Goal: Task Accomplishment & Management: Complete application form

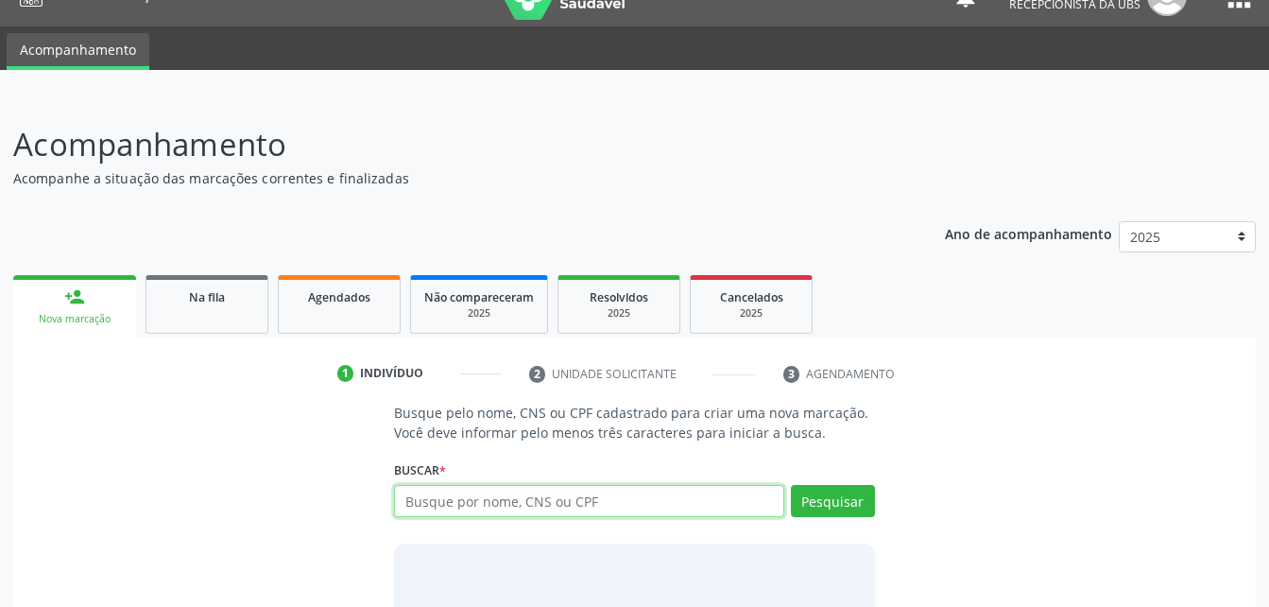
scroll to position [148, 0]
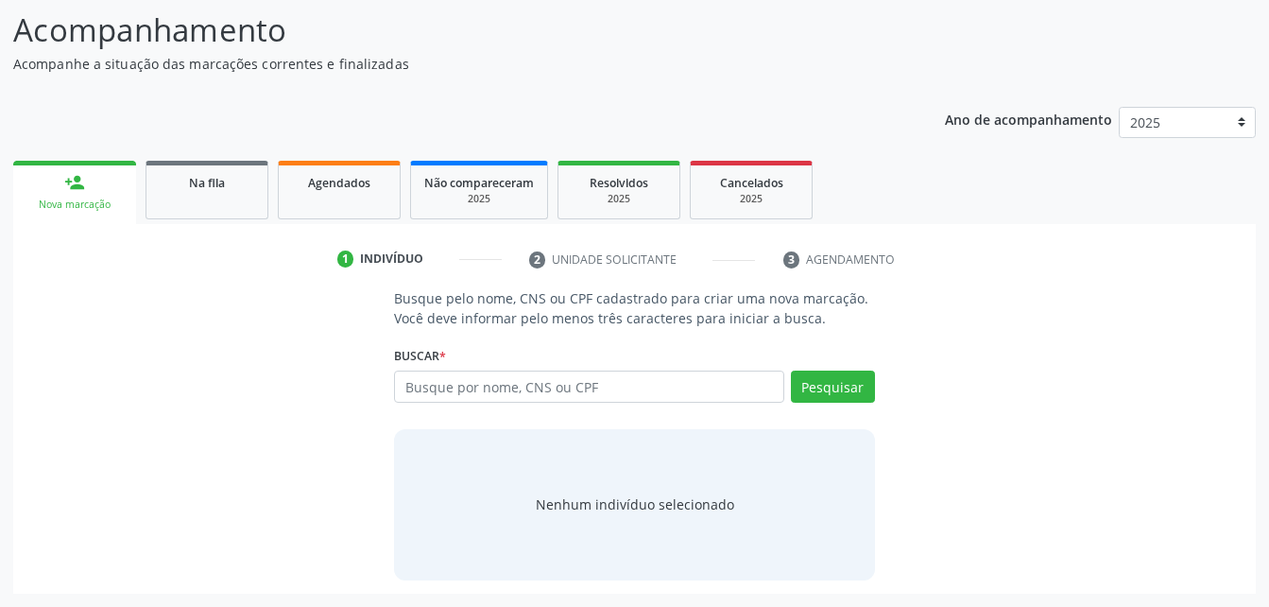
click at [377, 311] on div "Busque pelo nome, CNS ou CPF cadastrado para criar uma nova marcação. Você deve…" at bounding box center [634, 433] width 1216 height 291
click at [381, 200] on link "Agendados" at bounding box center [339, 190] width 123 height 59
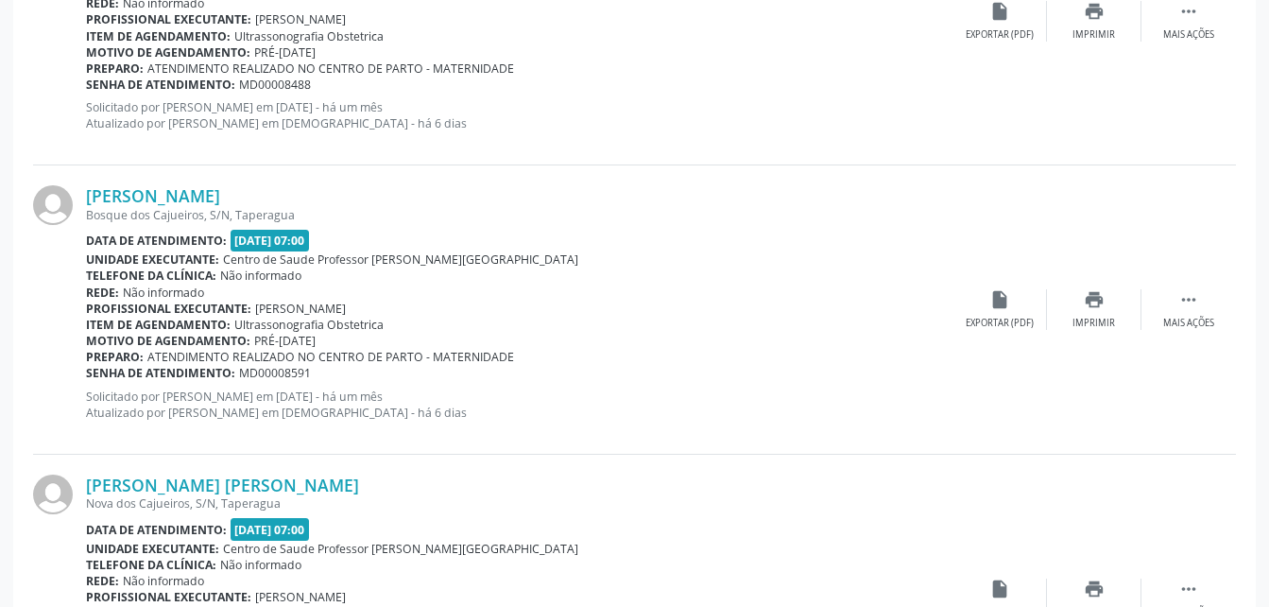
scroll to position [337, 0]
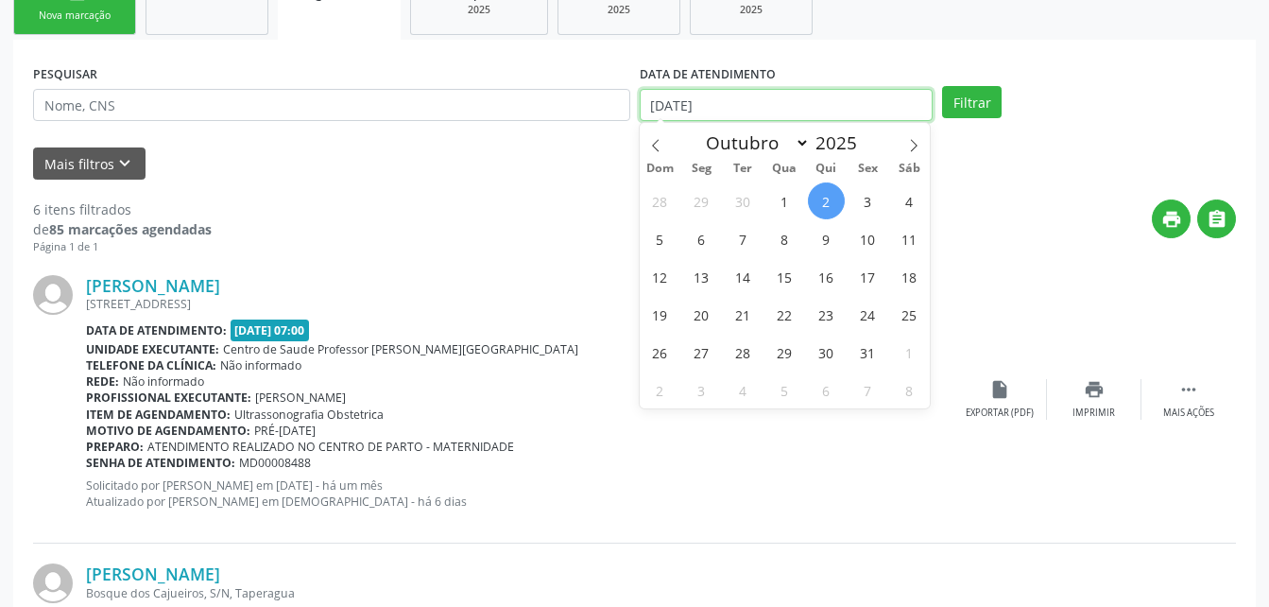
click at [856, 112] on input "[DATE]" at bounding box center [787, 105] width 294 height 32
click at [775, 198] on span "1" at bounding box center [784, 200] width 37 height 37
type input "[DATE]"
click at [783, 207] on span "1" at bounding box center [784, 200] width 37 height 37
select select "9"
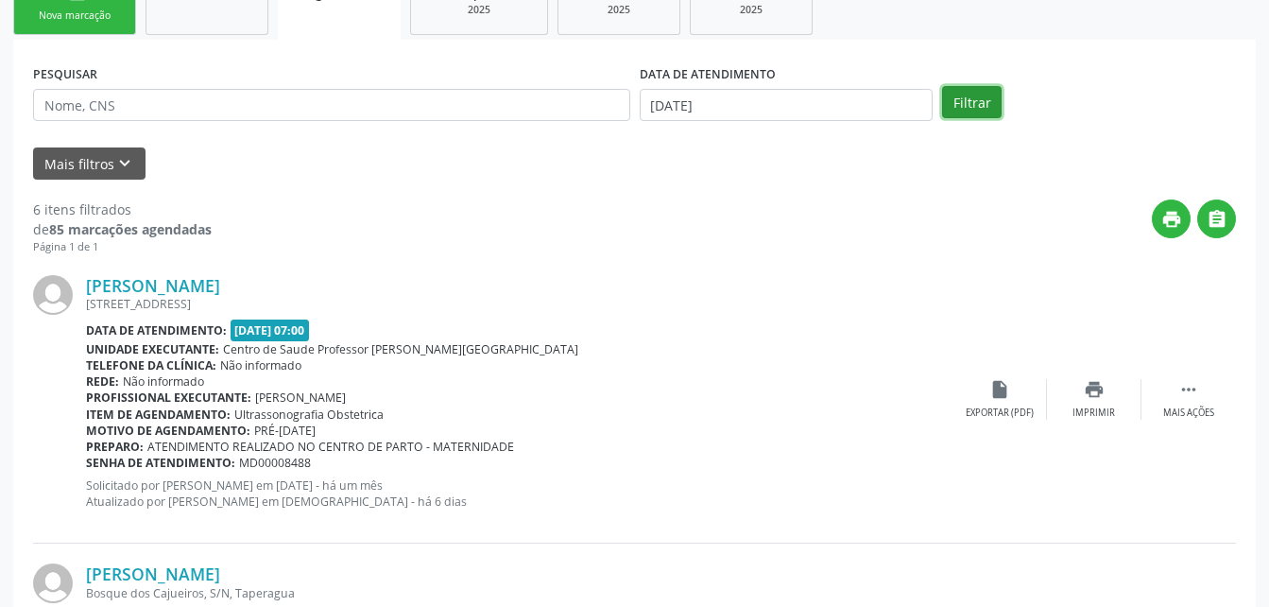
click at [983, 103] on button "Filtrar" at bounding box center [972, 102] width 60 height 32
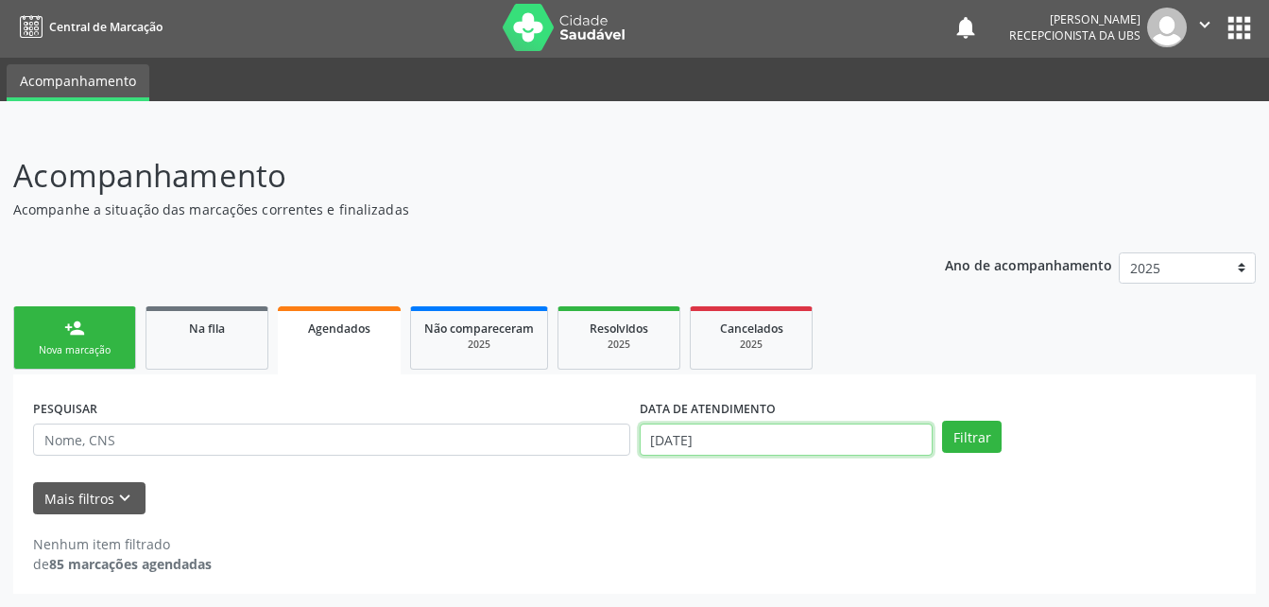
scroll to position [120, 0]
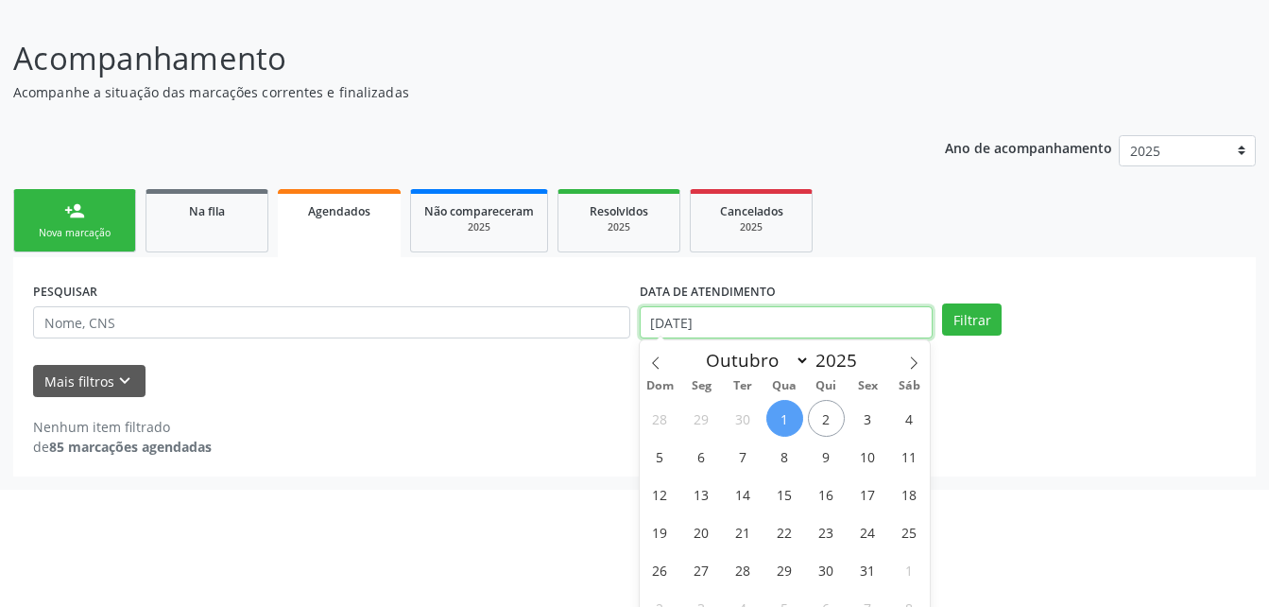
click at [760, 439] on body "Central de Marcação notifications [PERSON_NAME] Recepcionista da UBS  Configur…" at bounding box center [634, 183] width 1269 height 607
select select "9"
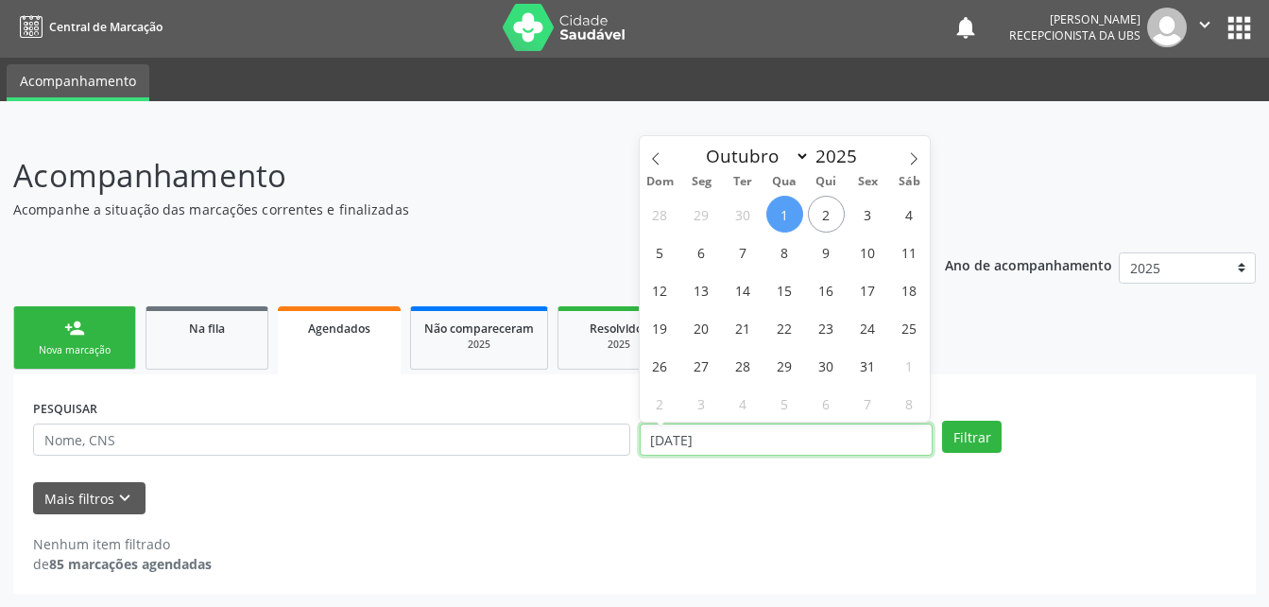
click at [801, 443] on input "[DATE]" at bounding box center [787, 439] width 294 height 32
click at [737, 215] on span "30" at bounding box center [743, 214] width 37 height 37
type input "[DATE]"
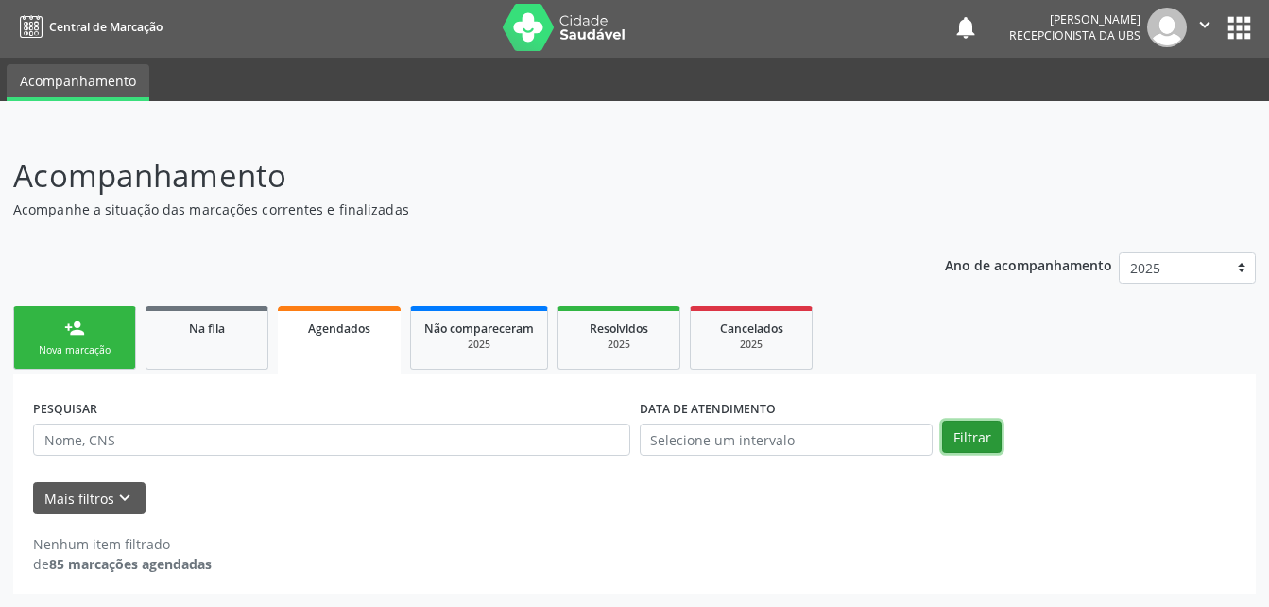
click at [978, 439] on button "Filtrar" at bounding box center [972, 437] width 60 height 32
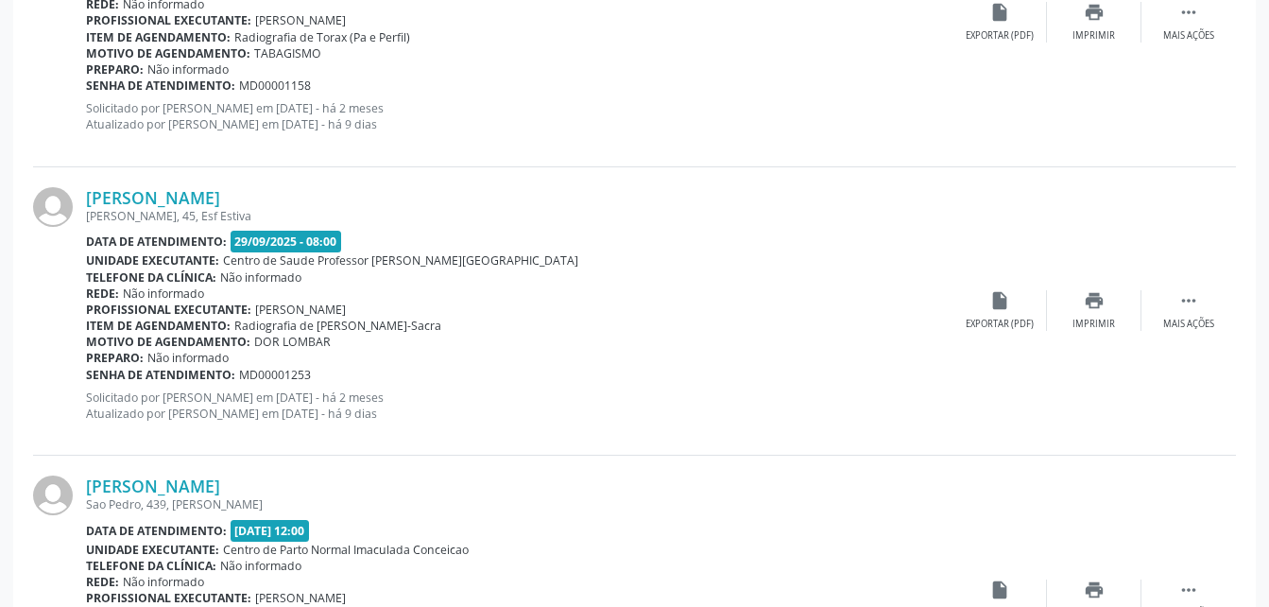
scroll to position [4385, 0]
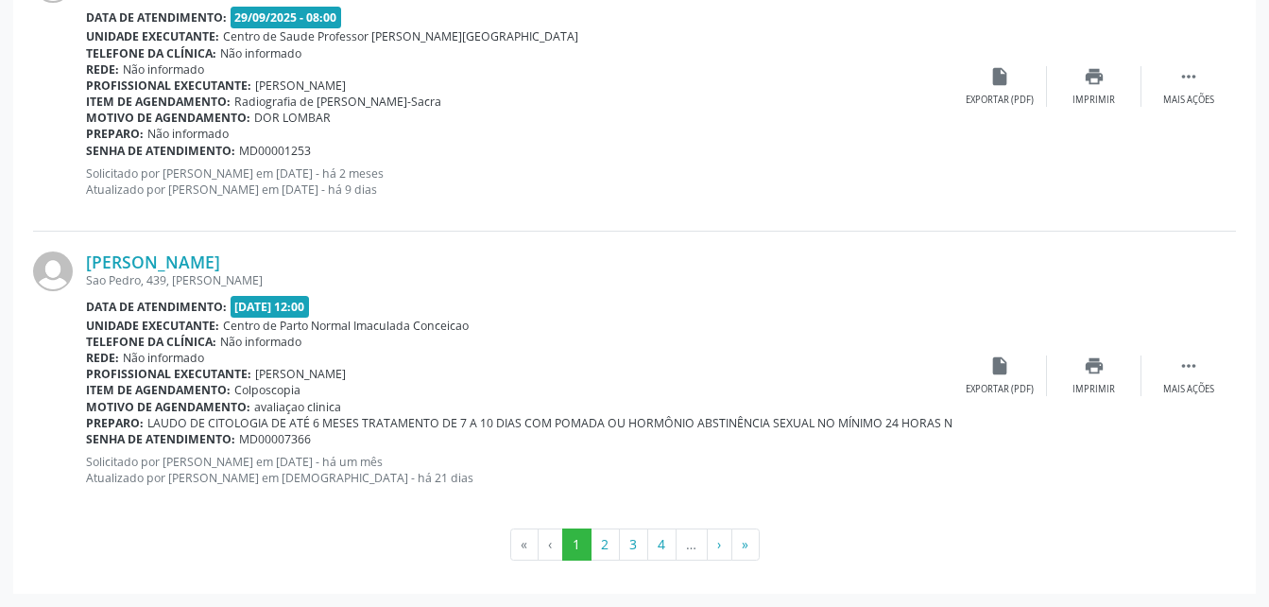
click at [696, 542] on li "…" at bounding box center [692, 544] width 31 height 32
click at [711, 536] on button "›" at bounding box center [720, 544] width 26 height 32
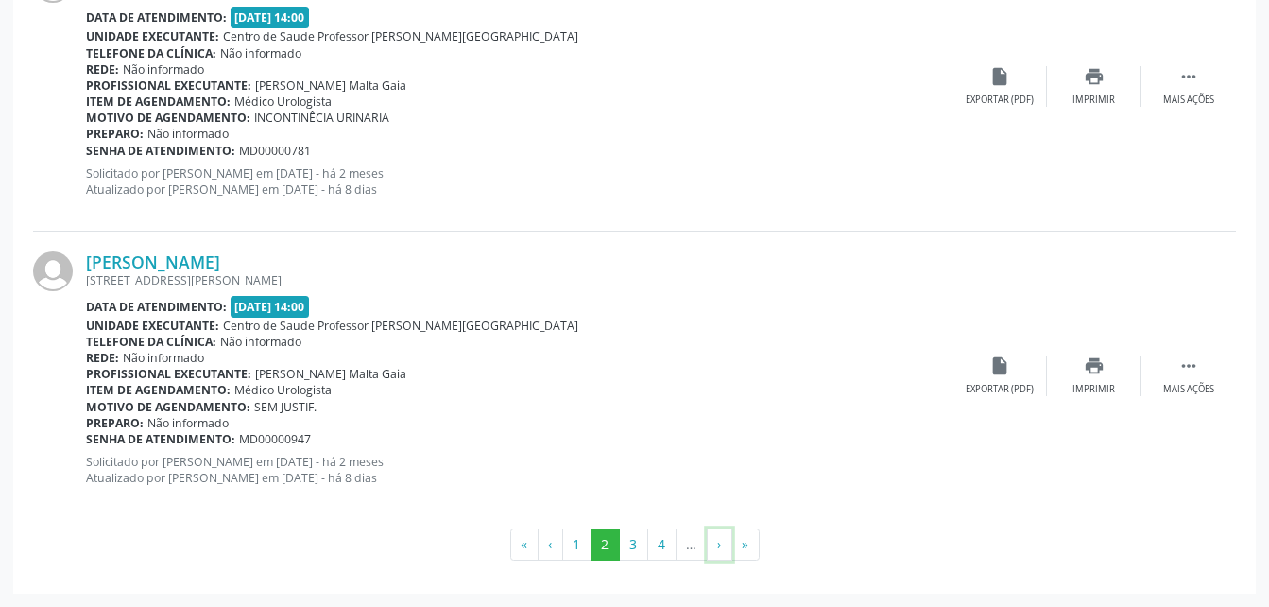
click at [715, 536] on button "›" at bounding box center [720, 544] width 26 height 32
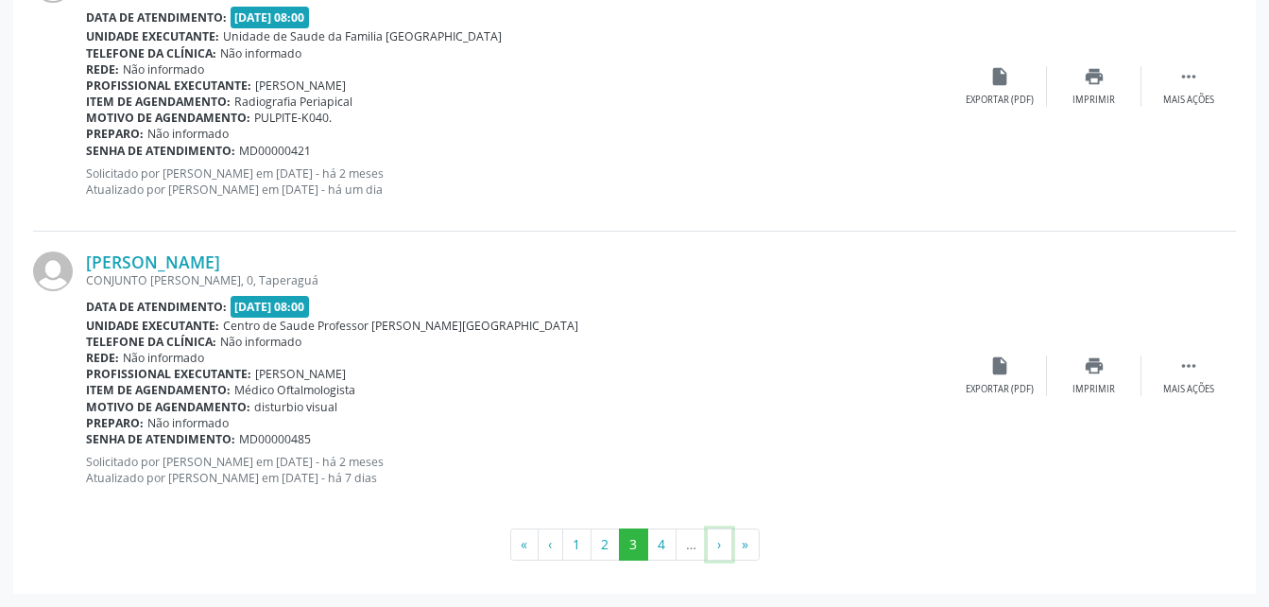
click at [715, 536] on button "›" at bounding box center [720, 544] width 26 height 32
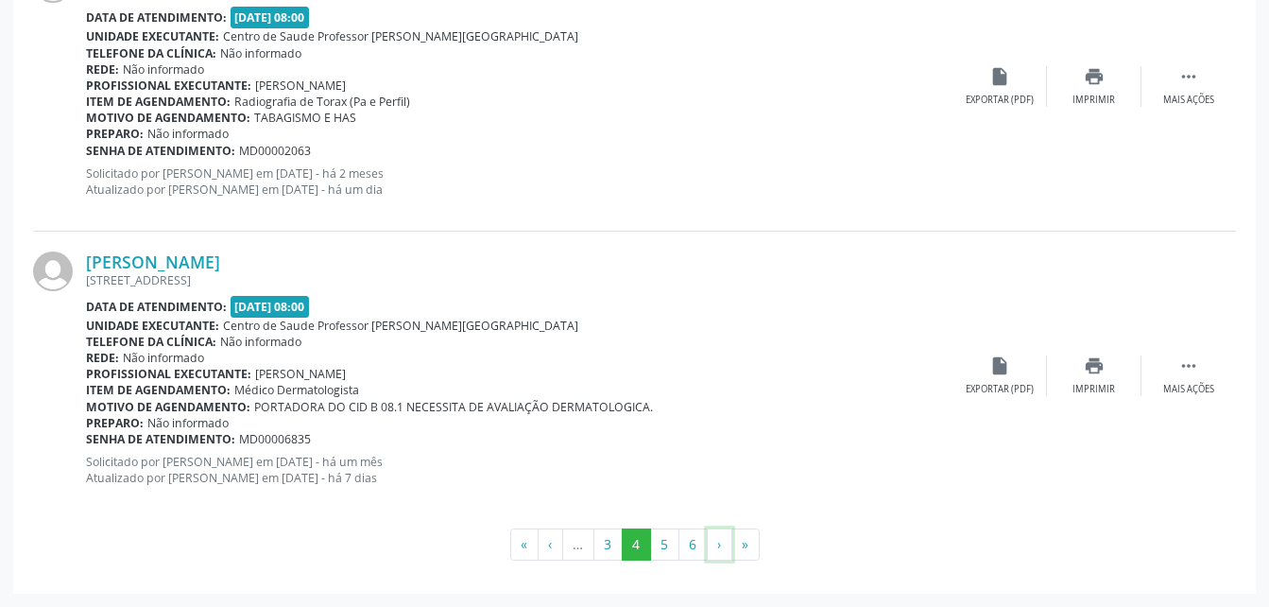
click at [715, 536] on button "›" at bounding box center [720, 544] width 26 height 32
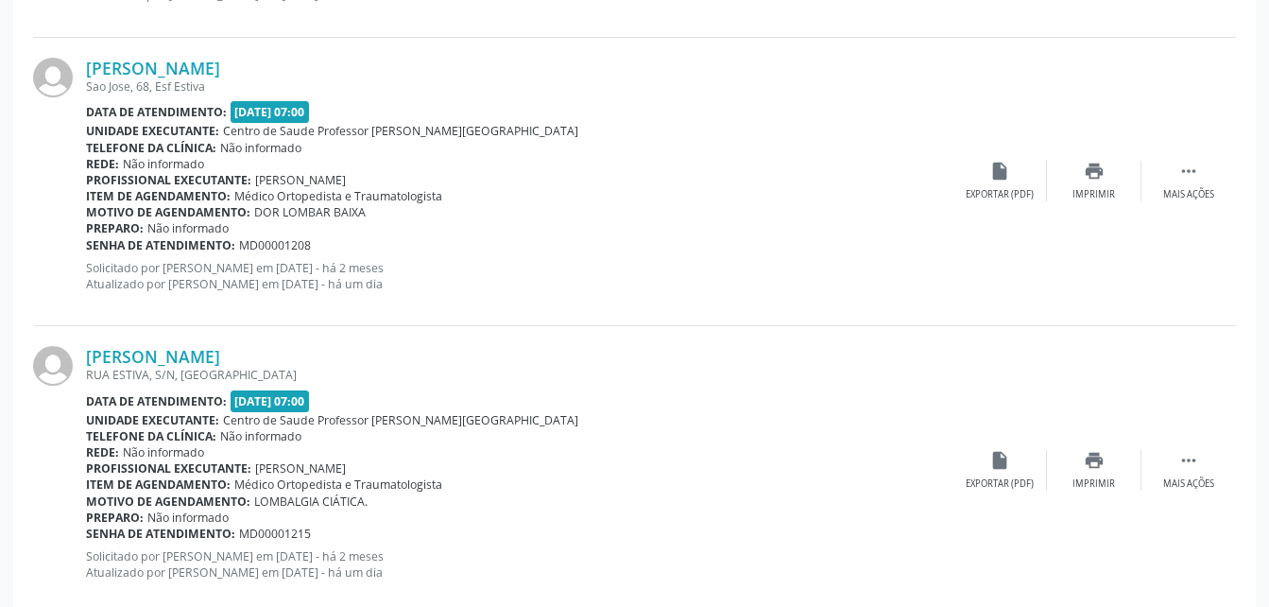
scroll to position [4102, 0]
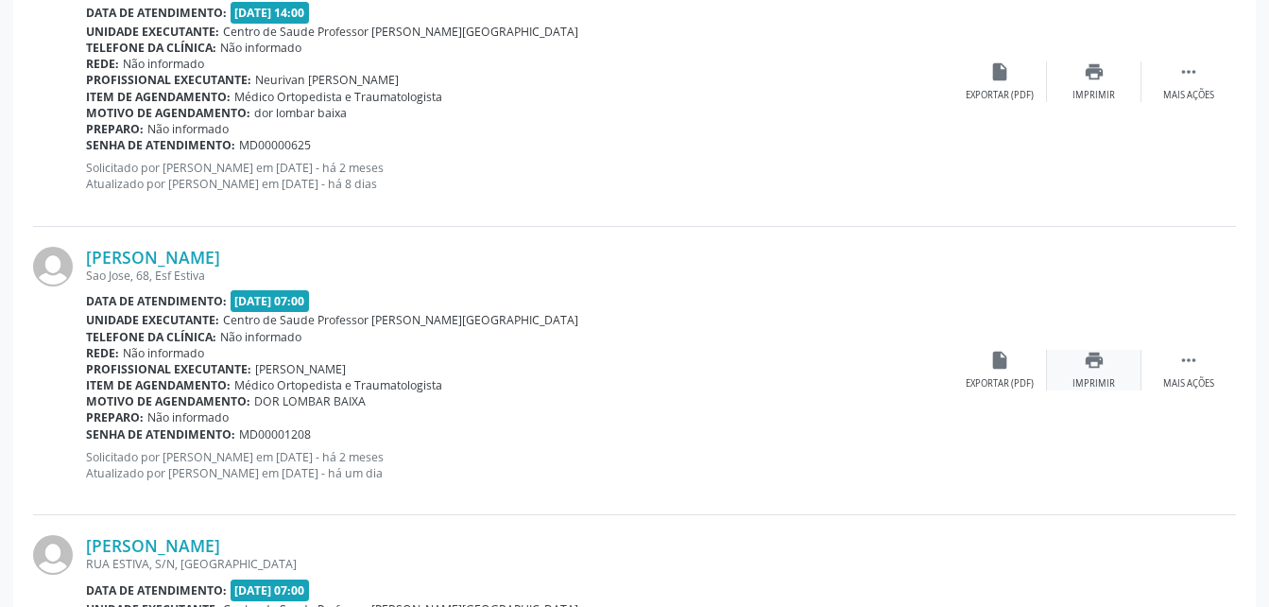
click at [1084, 365] on icon "print" at bounding box center [1094, 360] width 21 height 21
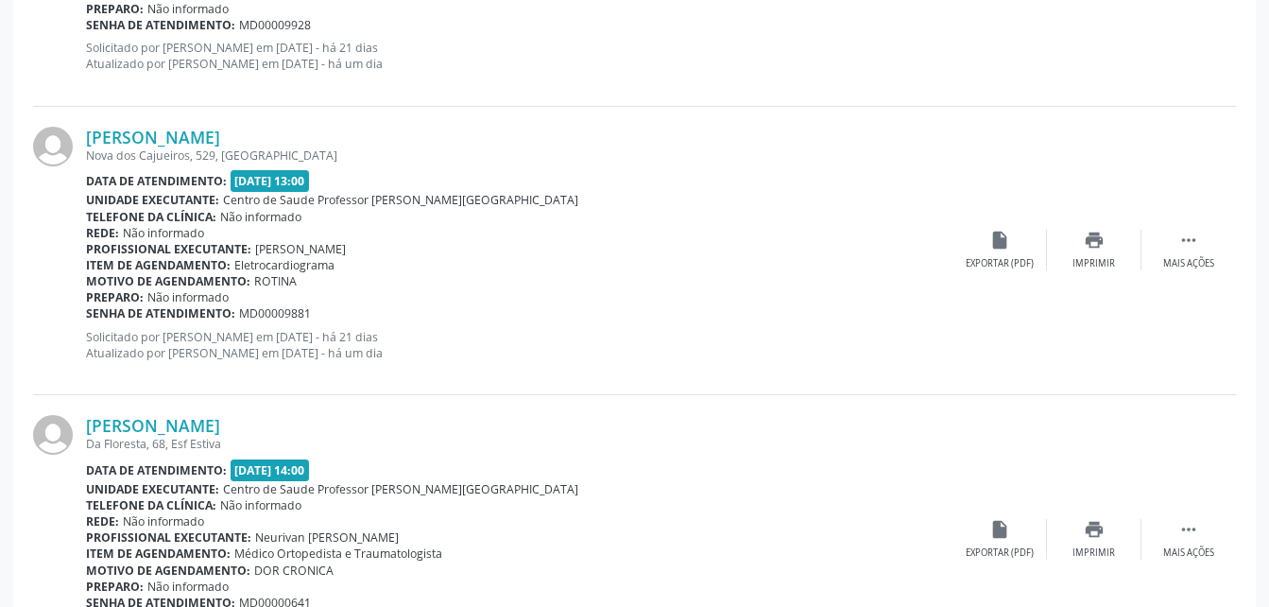
scroll to position [2873, 0]
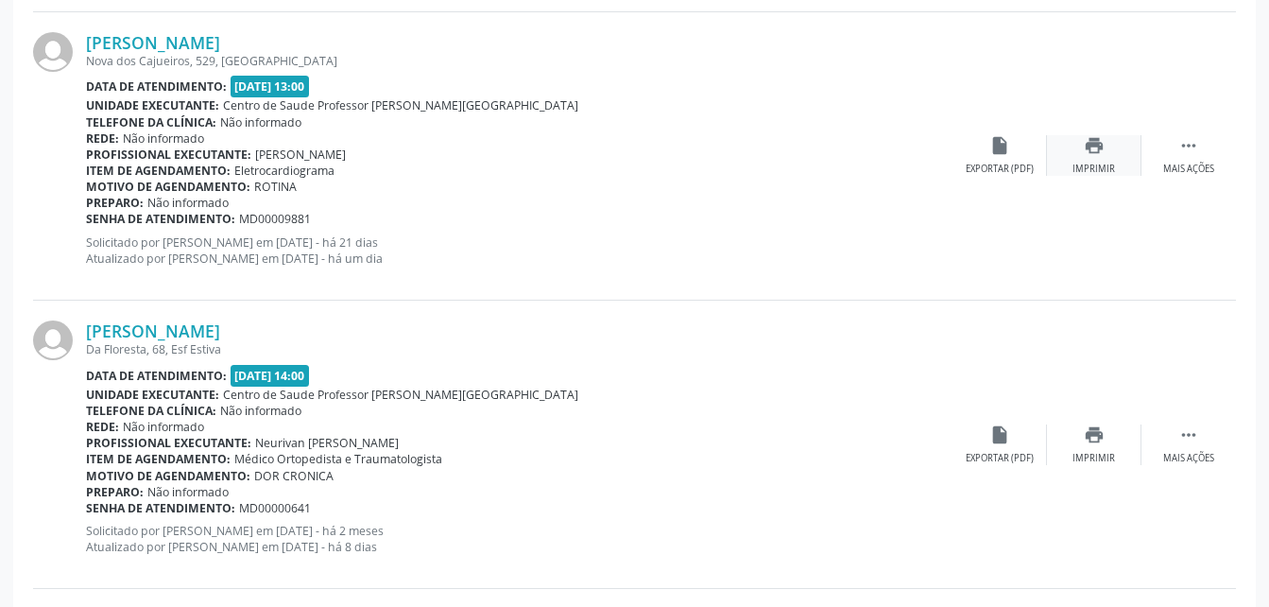
click at [1087, 159] on div "print Imprimir" at bounding box center [1094, 155] width 95 height 41
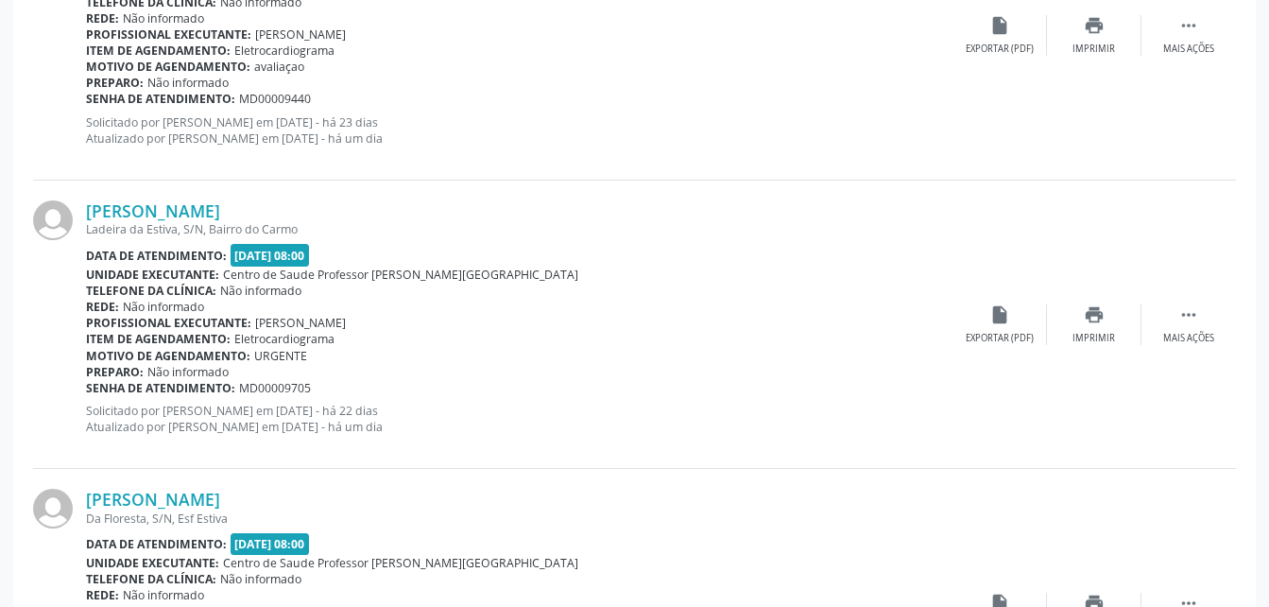
scroll to position [1455, 0]
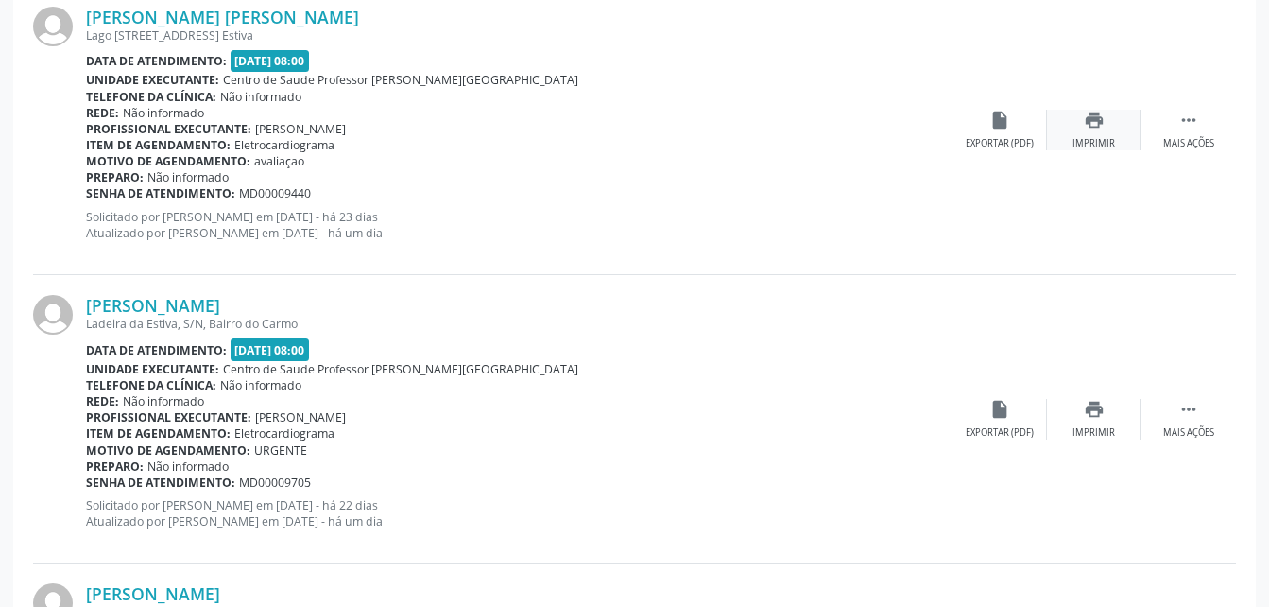
click at [1096, 116] on icon "print" at bounding box center [1094, 120] width 21 height 21
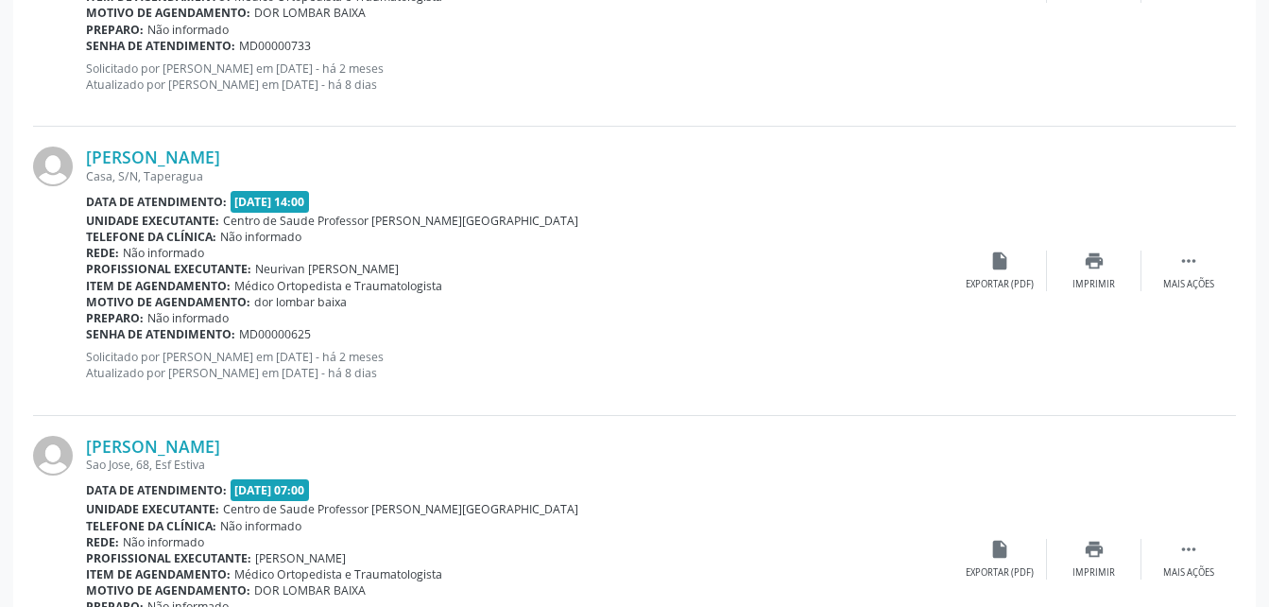
scroll to position [4385, 0]
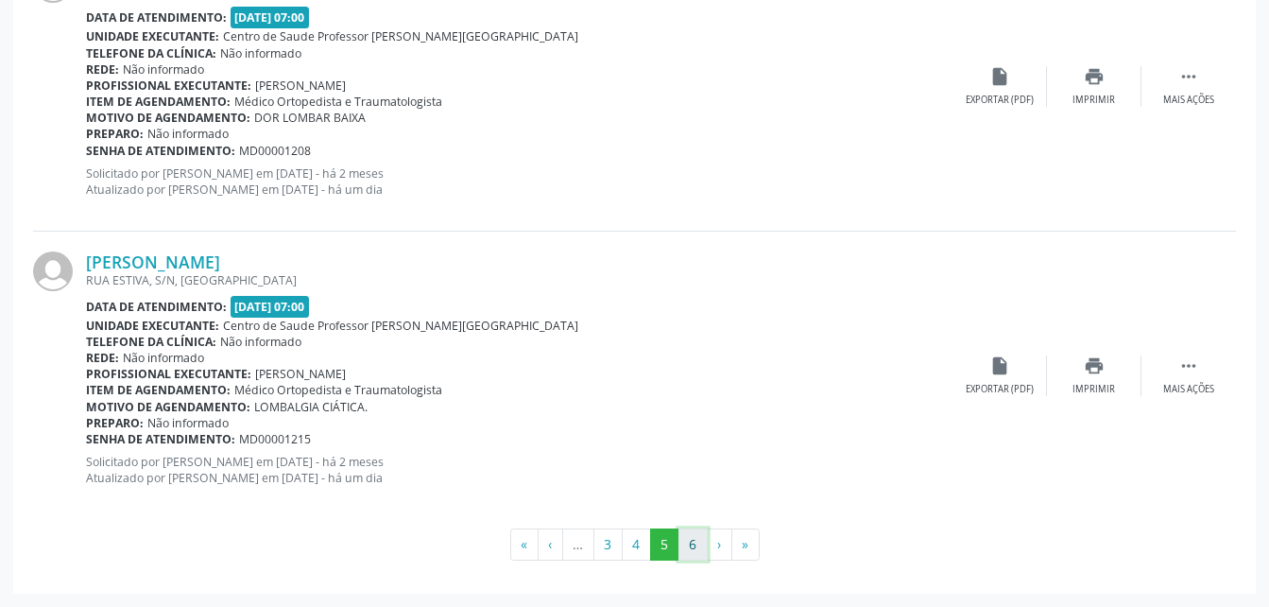
click at [700, 546] on button "6" at bounding box center [693, 544] width 29 height 32
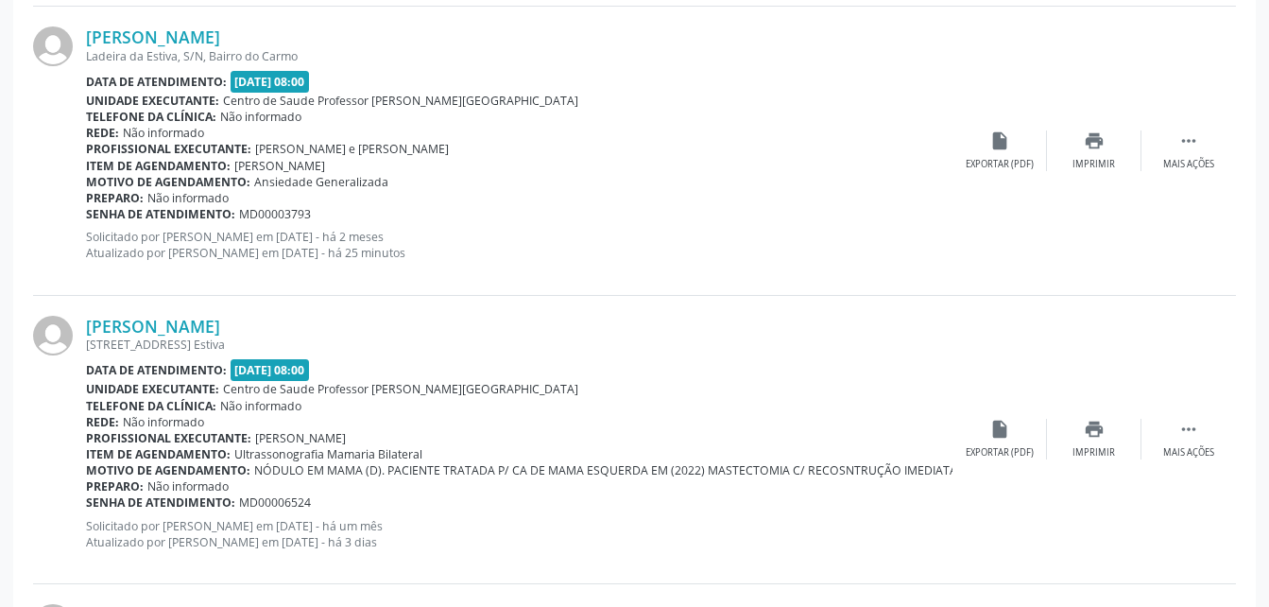
scroll to position [1052, 0]
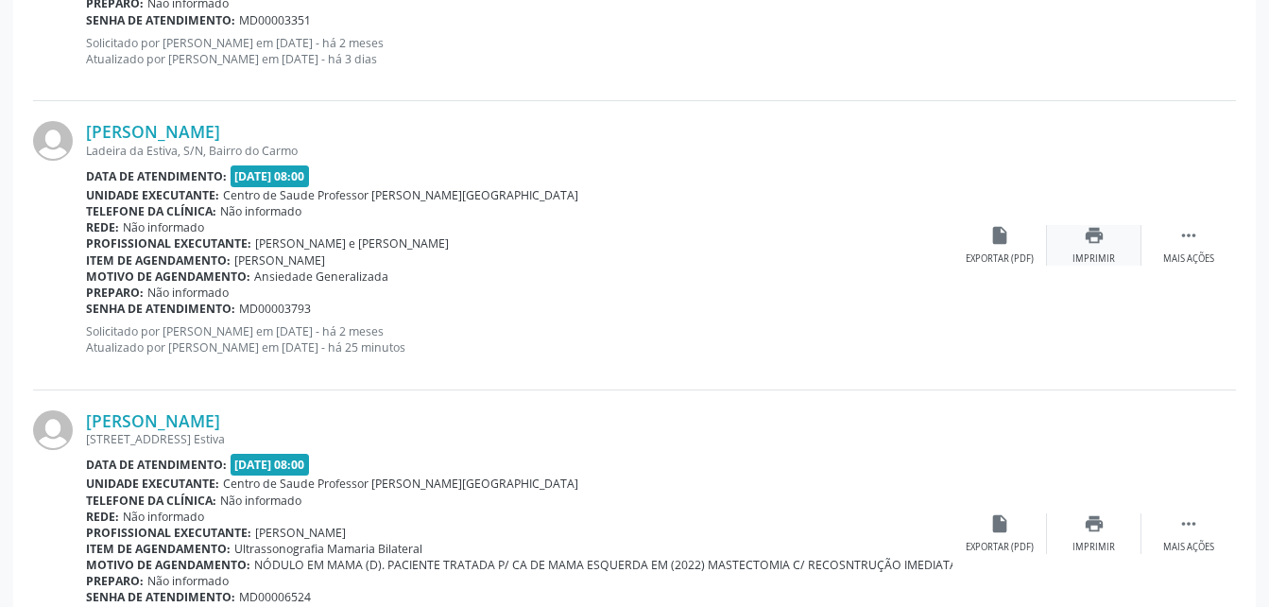
click at [1103, 230] on icon "print" at bounding box center [1094, 235] width 21 height 21
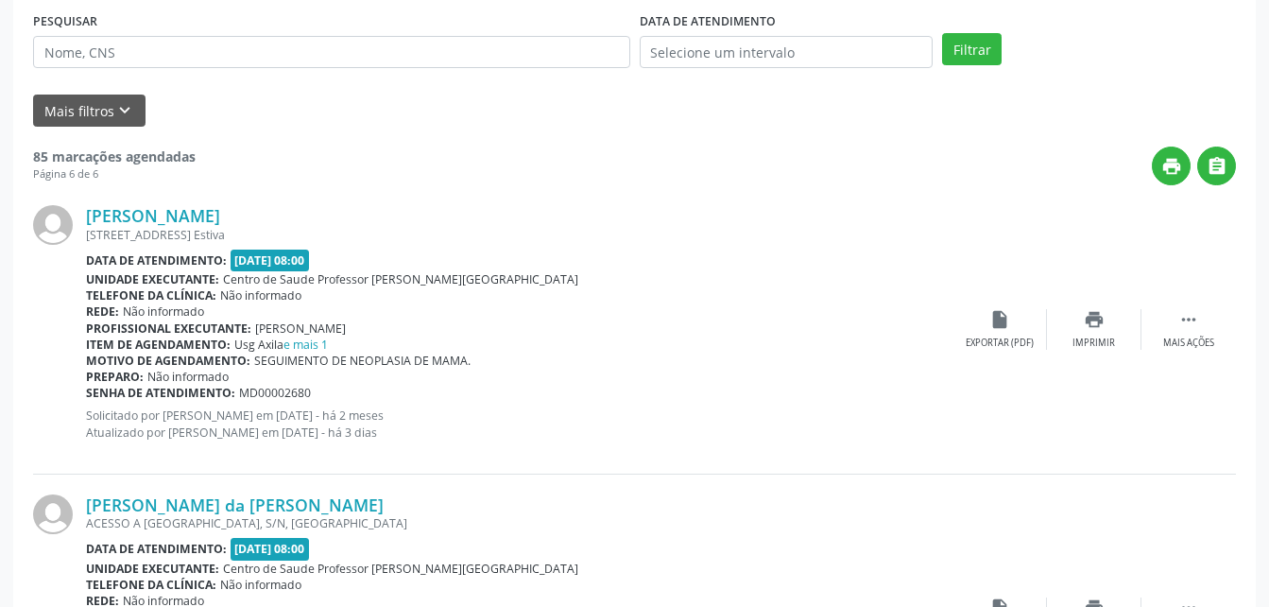
scroll to position [201, 0]
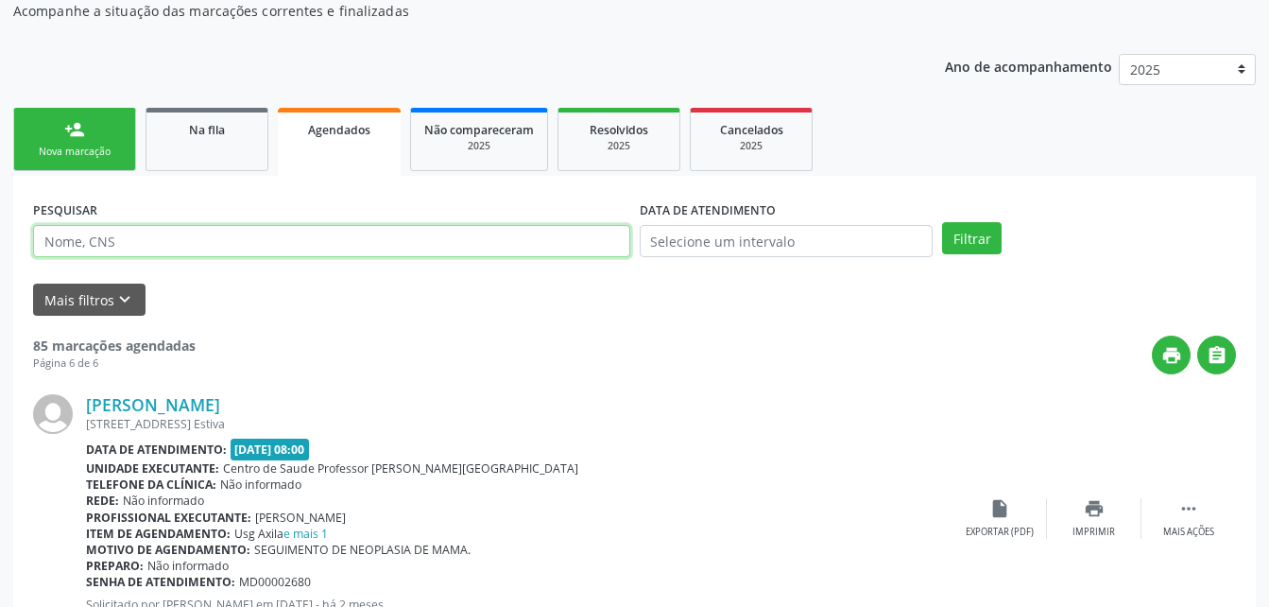
click at [229, 243] on input "text" at bounding box center [331, 241] width 597 height 32
click at [189, 120] on div "Na fila" at bounding box center [207, 129] width 95 height 20
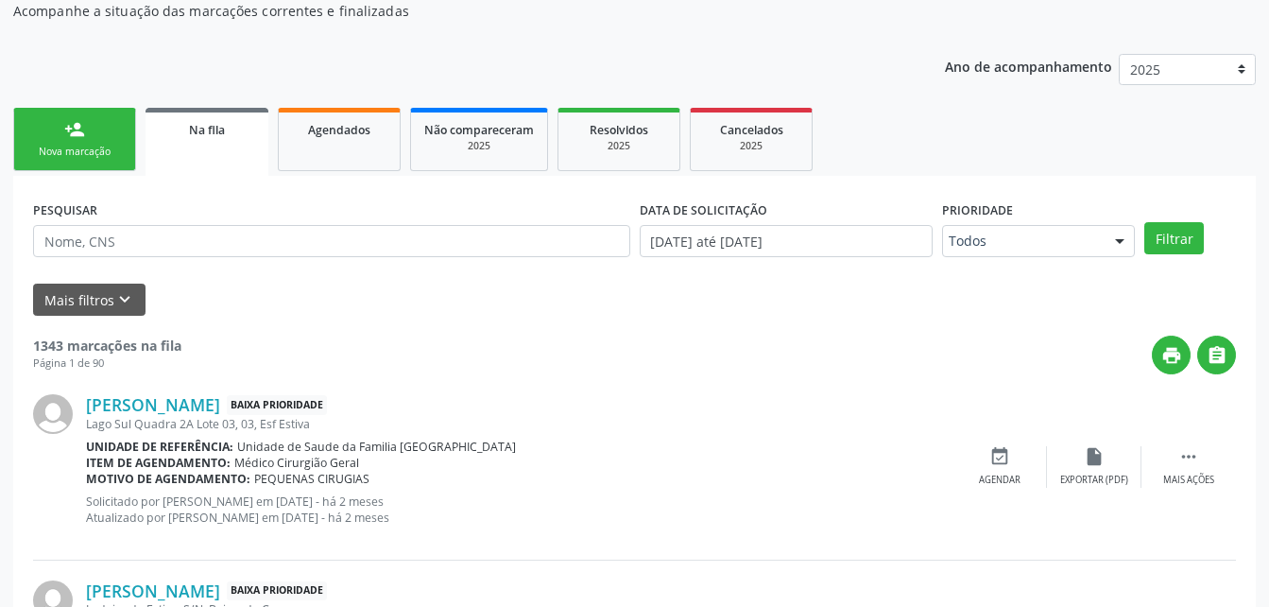
scroll to position [390, 0]
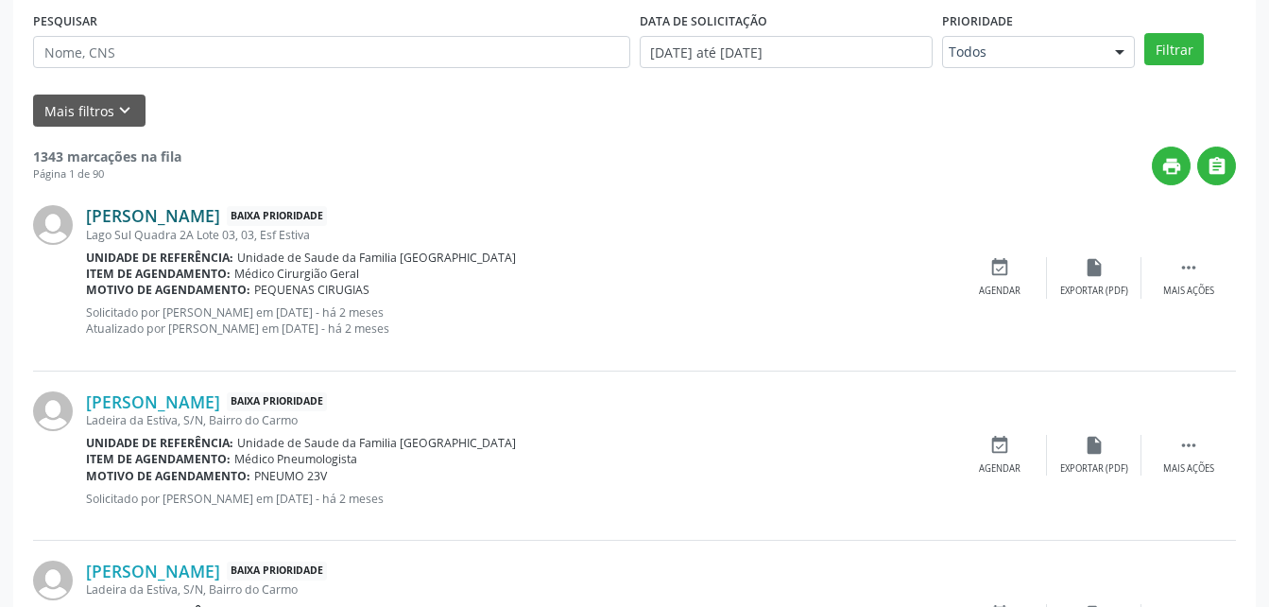
drag, startPoint x: 81, startPoint y: 216, endPoint x: 236, endPoint y: 217, distance: 155.0
click at [236, 217] on div "[PERSON_NAME] Baixa Prioridade [STREET_ADDRESS] Estiva Unidade de referência: U…" at bounding box center [634, 277] width 1203 height 185
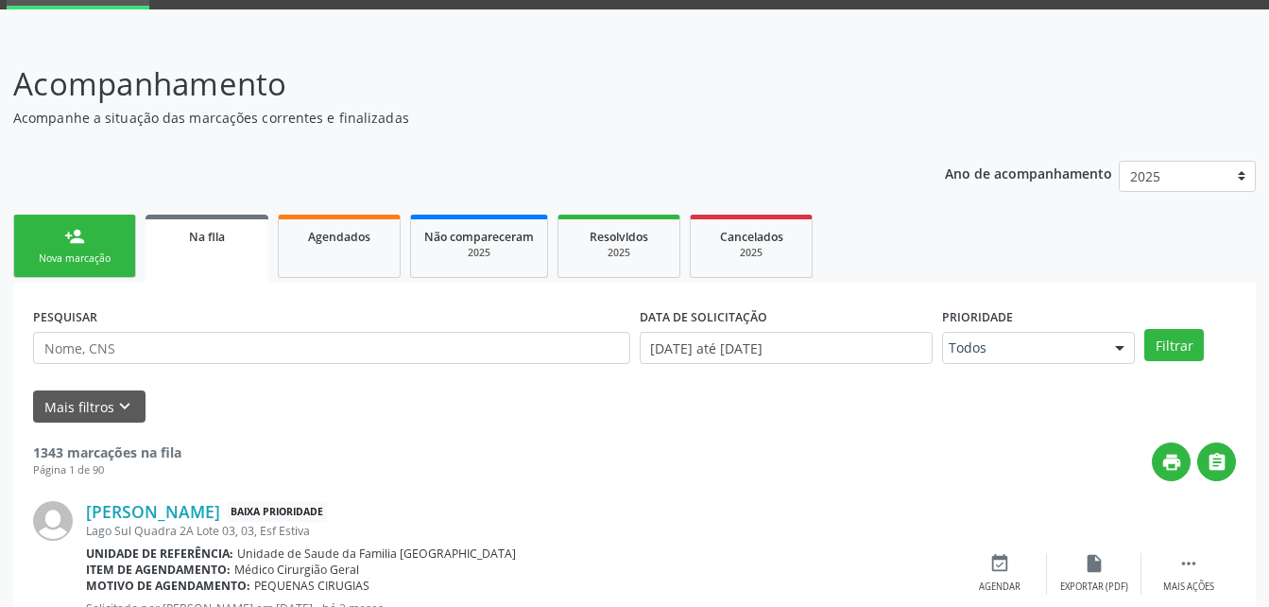
scroll to position [0, 0]
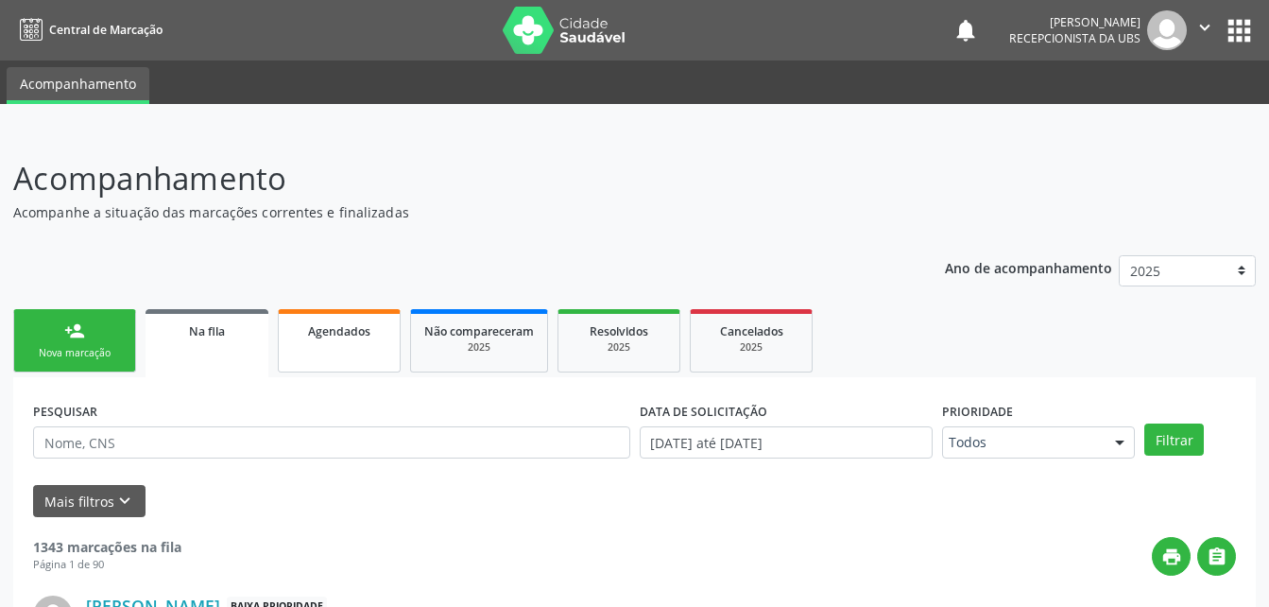
click at [353, 357] on link "Agendados" at bounding box center [339, 340] width 123 height 63
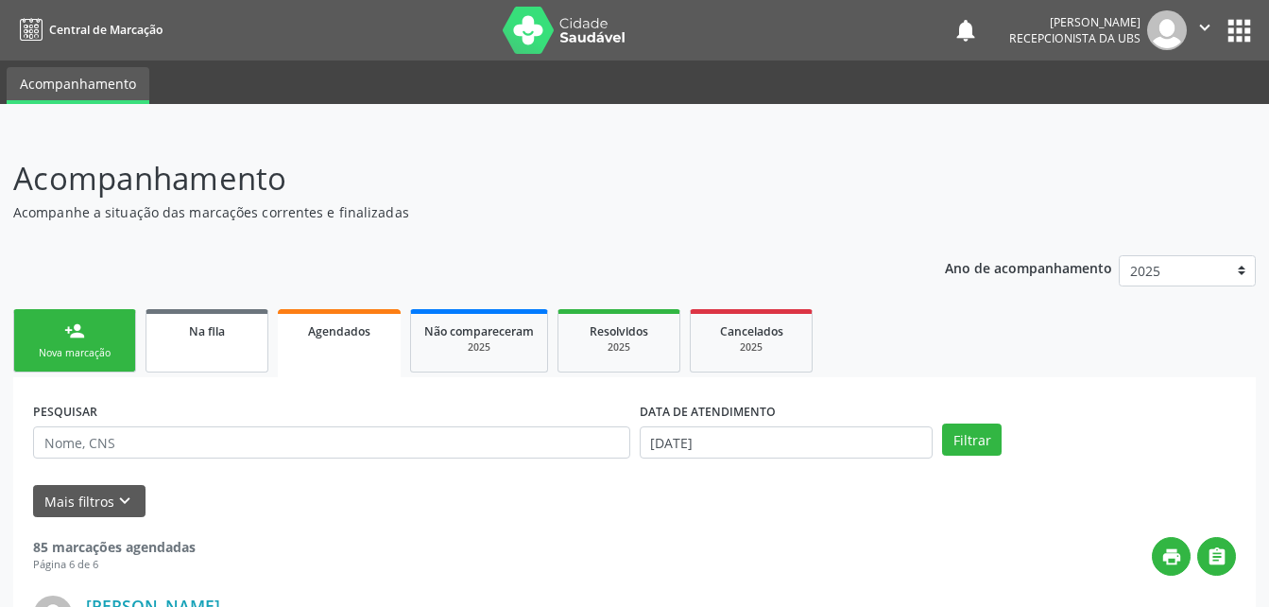
click at [222, 351] on link "Na fila" at bounding box center [207, 340] width 123 height 63
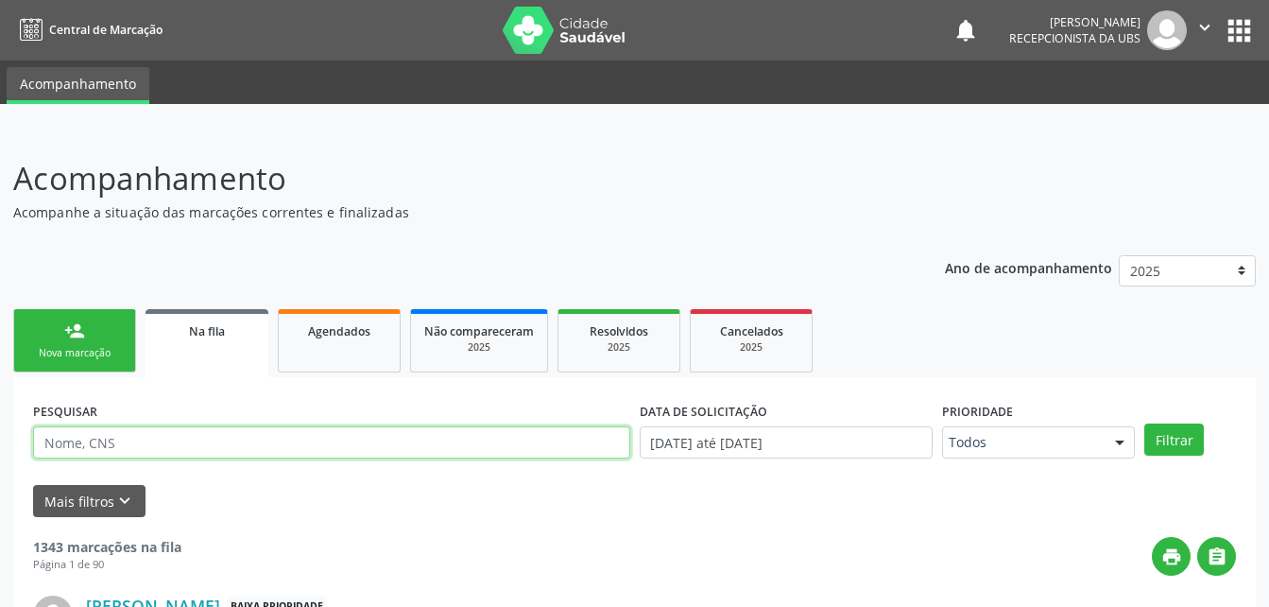
click at [187, 455] on input "text" at bounding box center [331, 442] width 597 height 32
type input "[PERSON_NAME]"
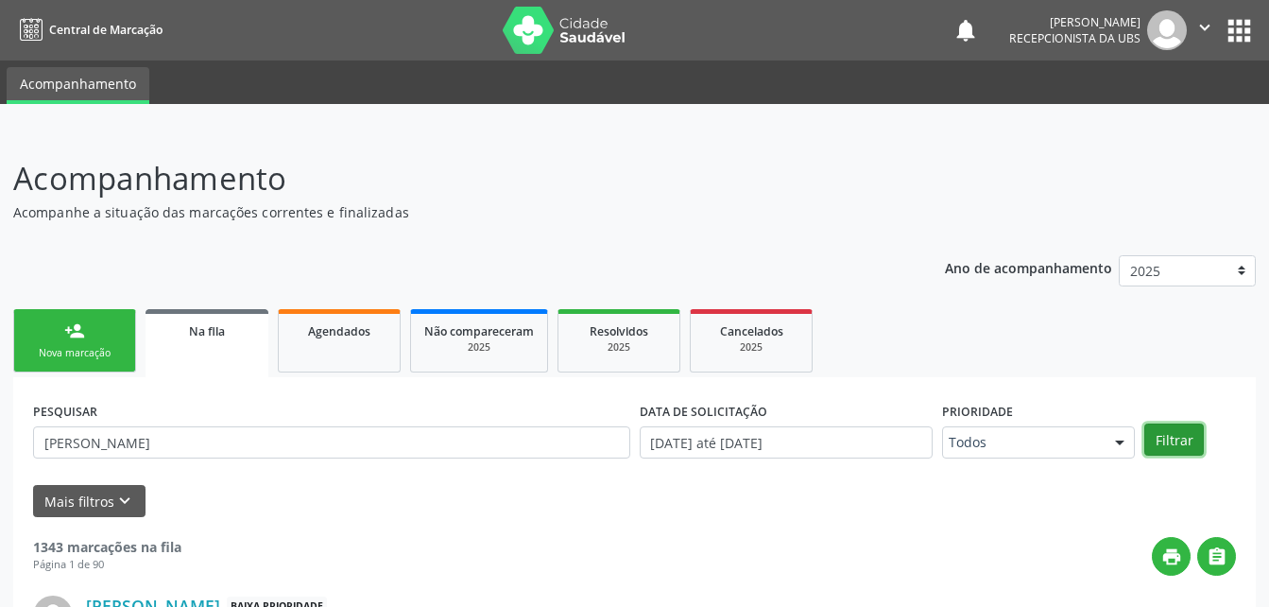
click at [1163, 453] on button "Filtrar" at bounding box center [1174, 439] width 60 height 32
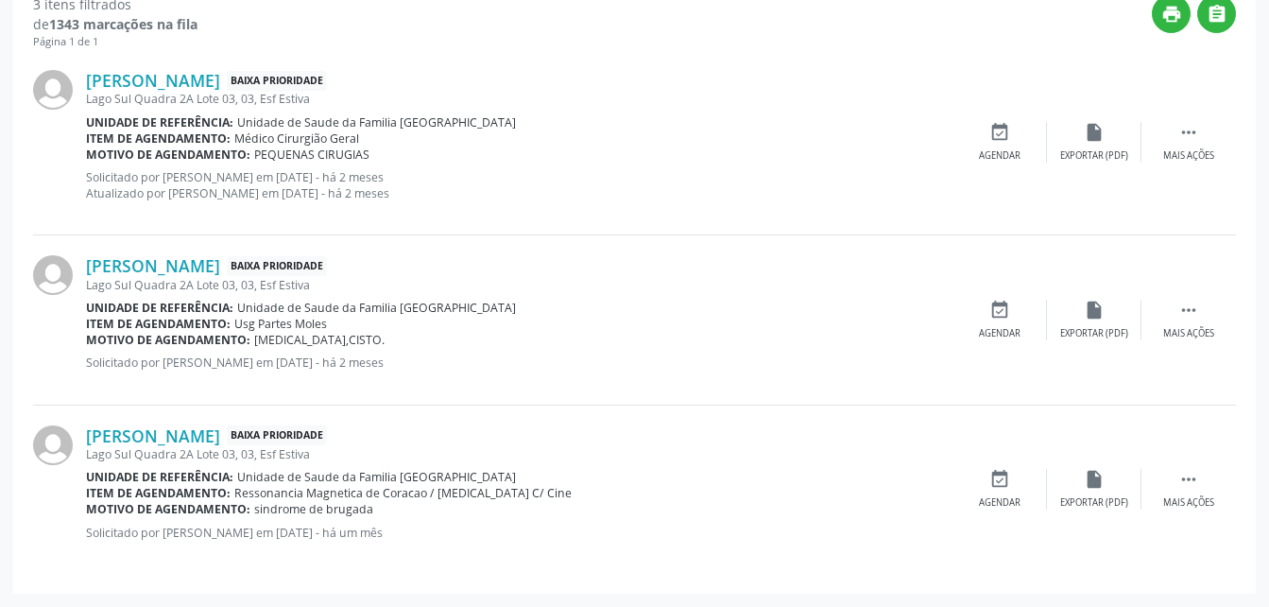
scroll to position [164, 0]
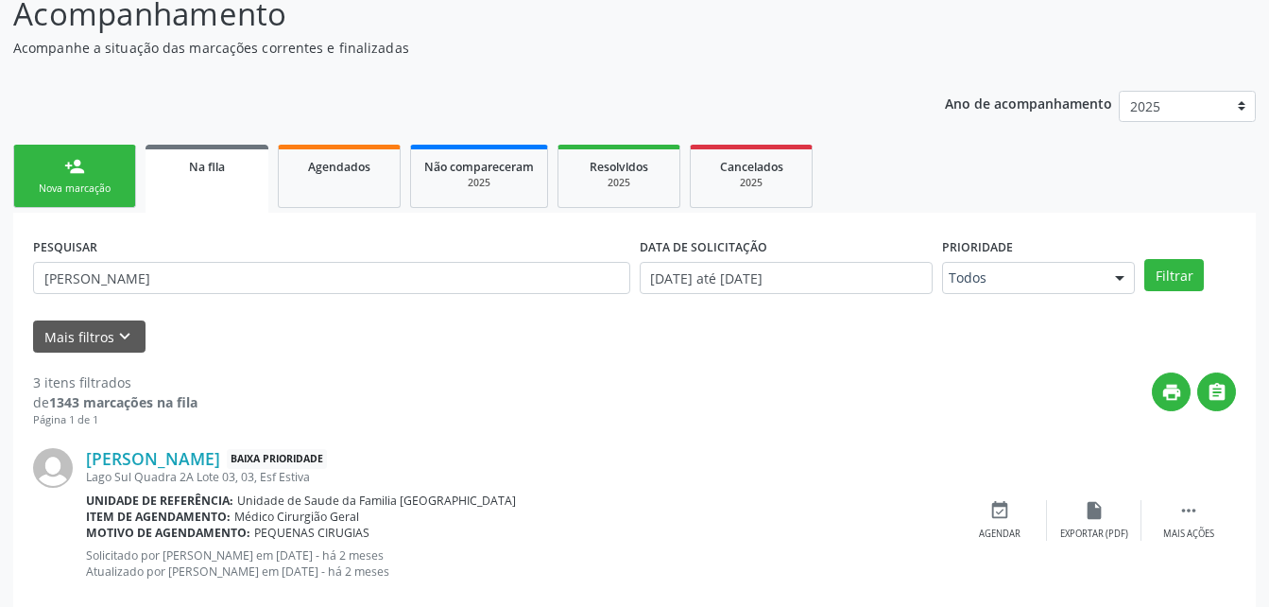
click at [127, 171] on link "person_add Nova marcação" at bounding box center [74, 176] width 123 height 63
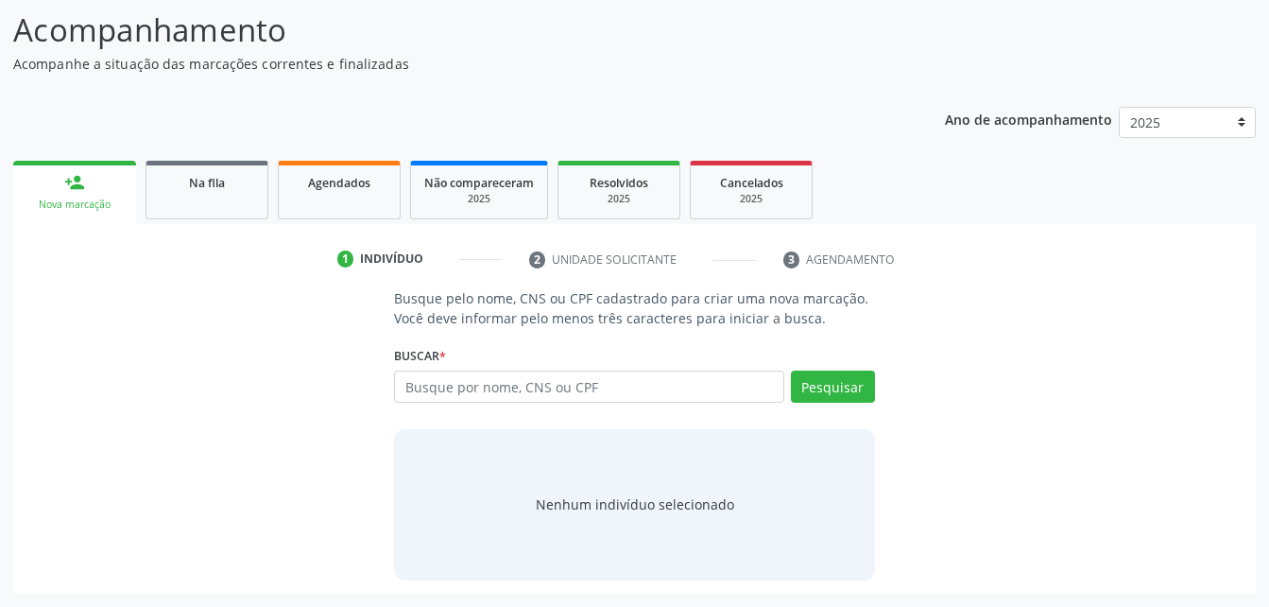
scroll to position [148, 0]
click at [588, 383] on input "text" at bounding box center [588, 386] width 389 height 32
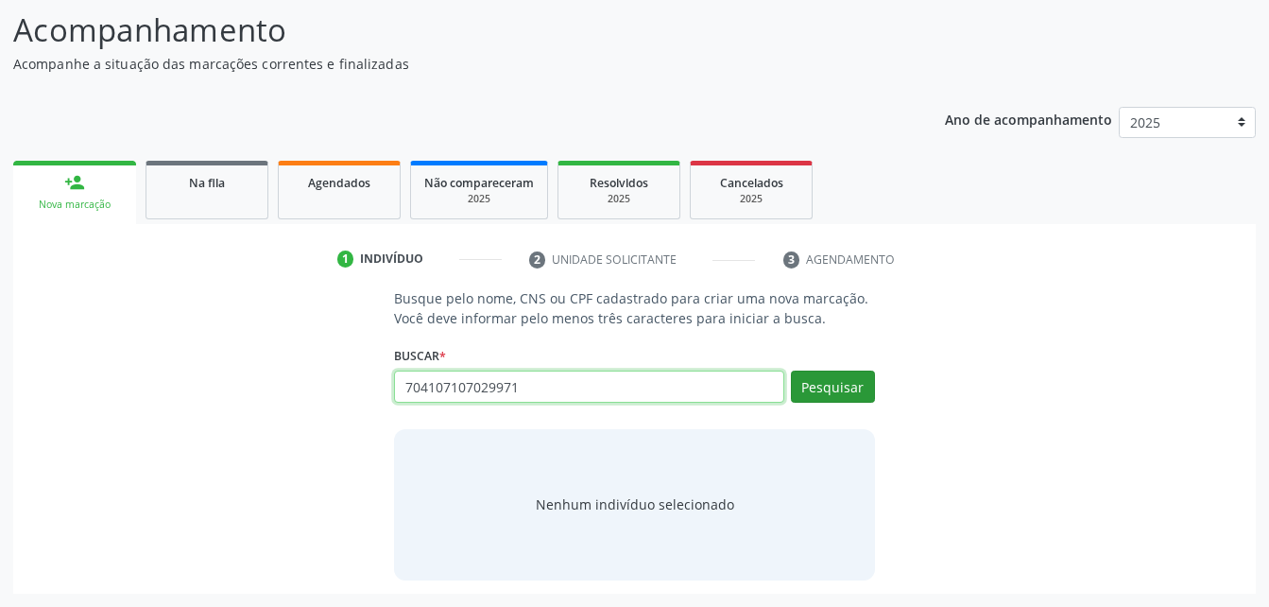
type input "704107107029971"
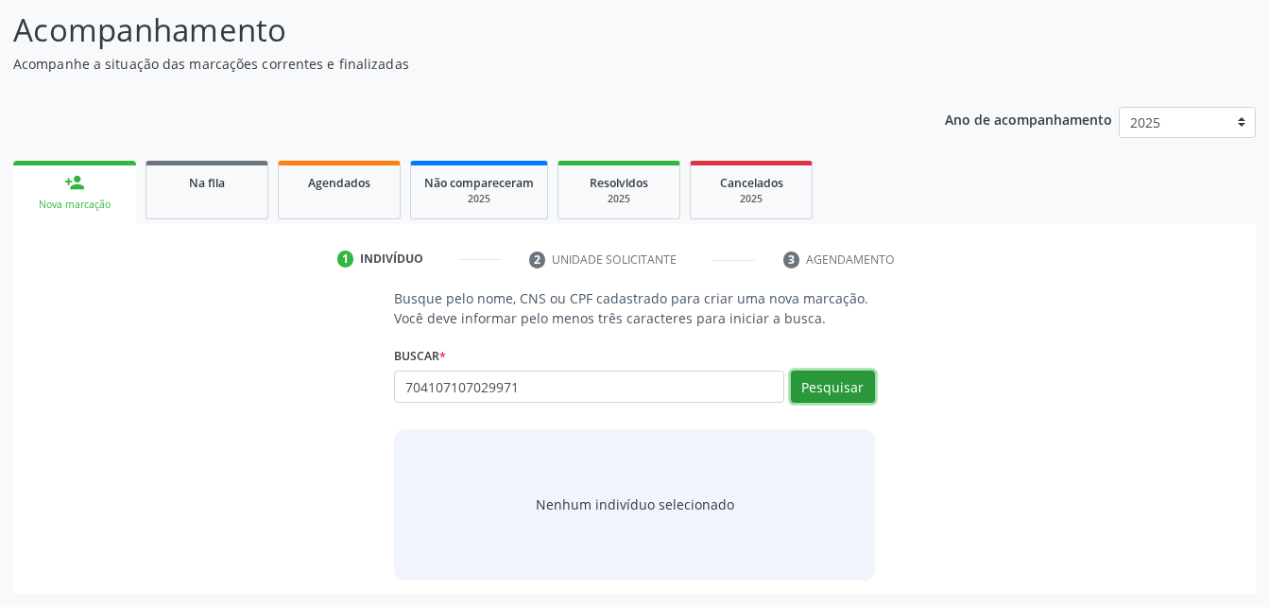
click at [850, 387] on button "Pesquisar" at bounding box center [833, 386] width 84 height 32
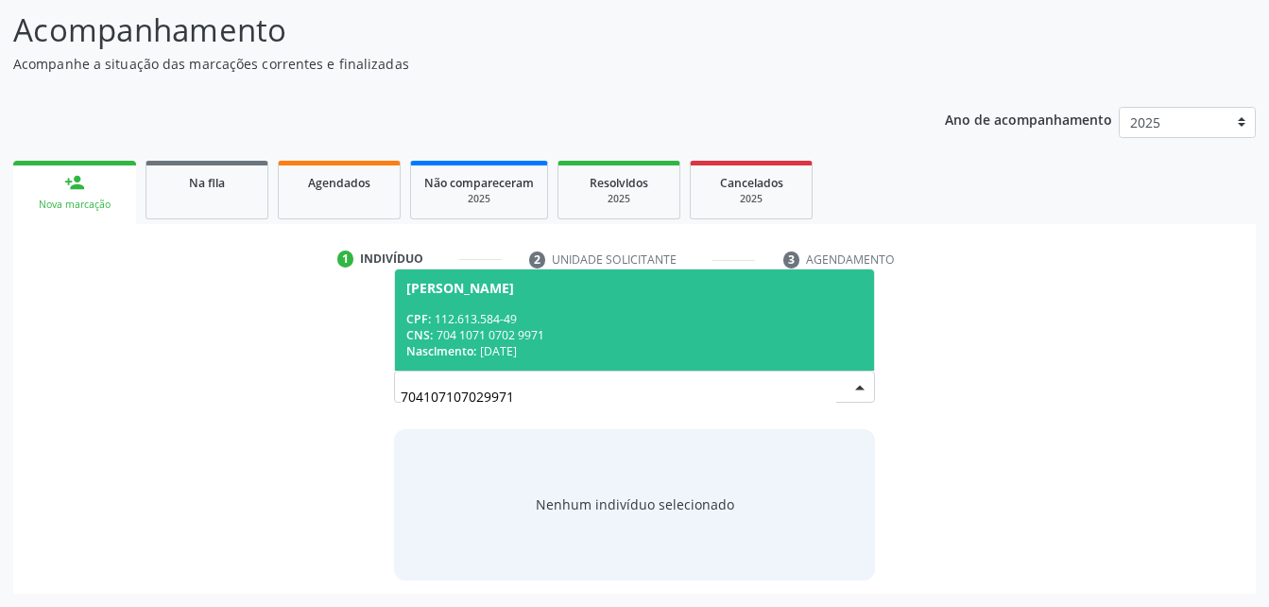
click at [777, 328] on div "CNS: 704 1071 0702 9971" at bounding box center [634, 335] width 456 height 16
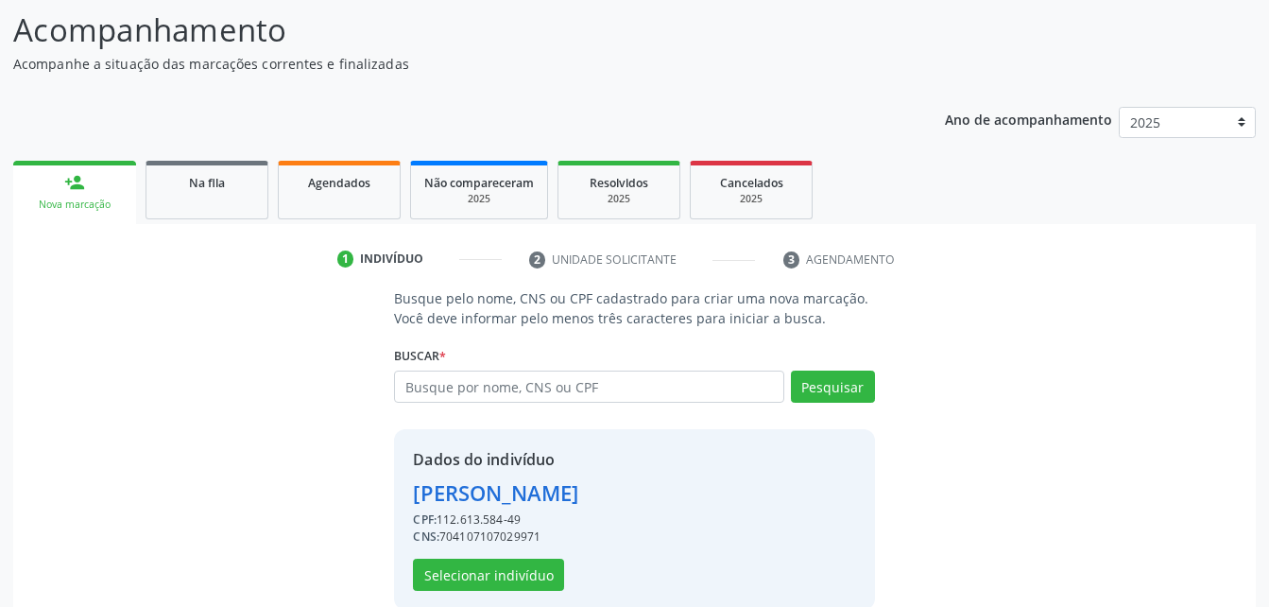
scroll to position [178, 0]
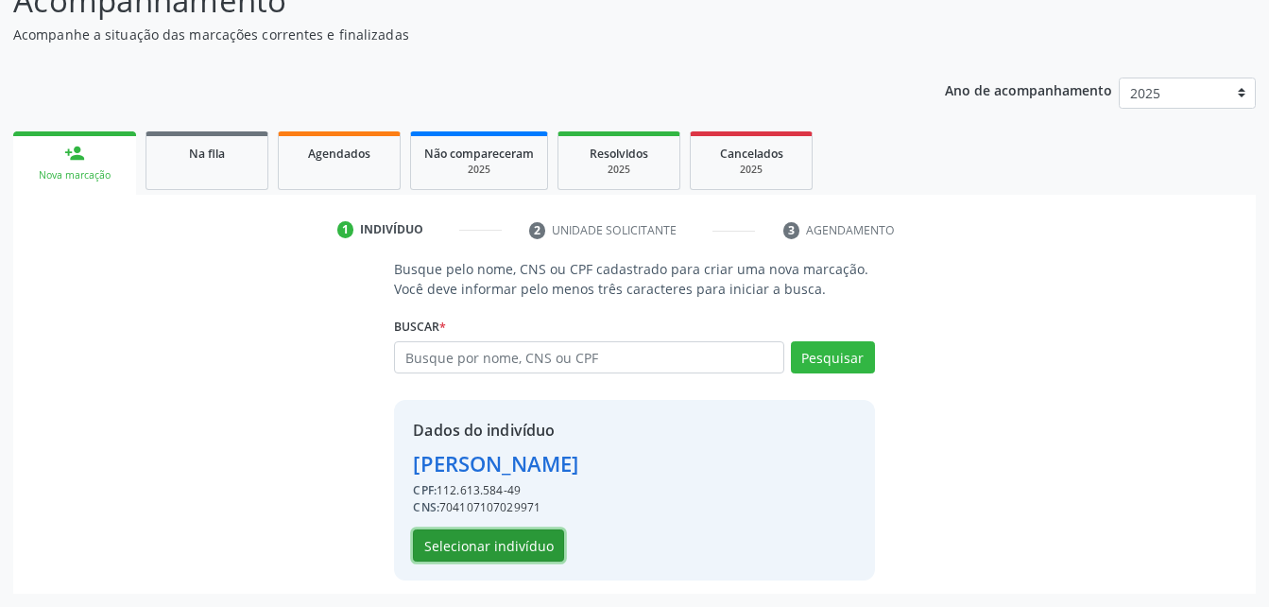
click at [552, 544] on button "Selecionar indivíduo" at bounding box center [488, 545] width 151 height 32
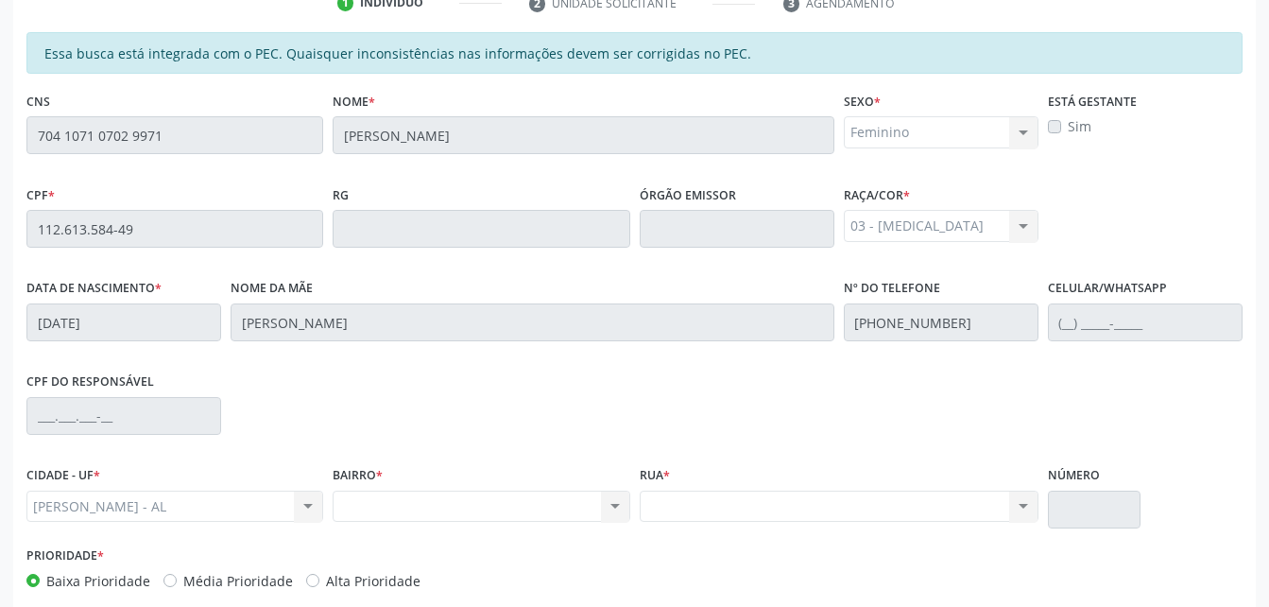
scroll to position [310, 0]
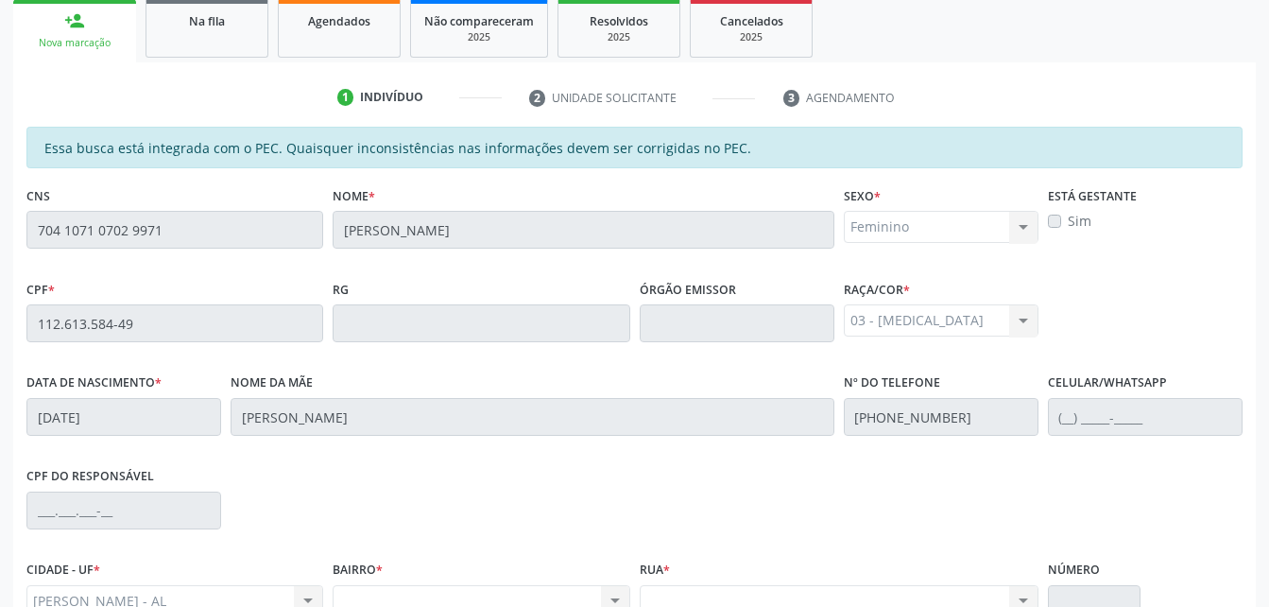
click at [214, 255] on fieldset "CNS 704 1071 0702 9971" at bounding box center [174, 221] width 297 height 80
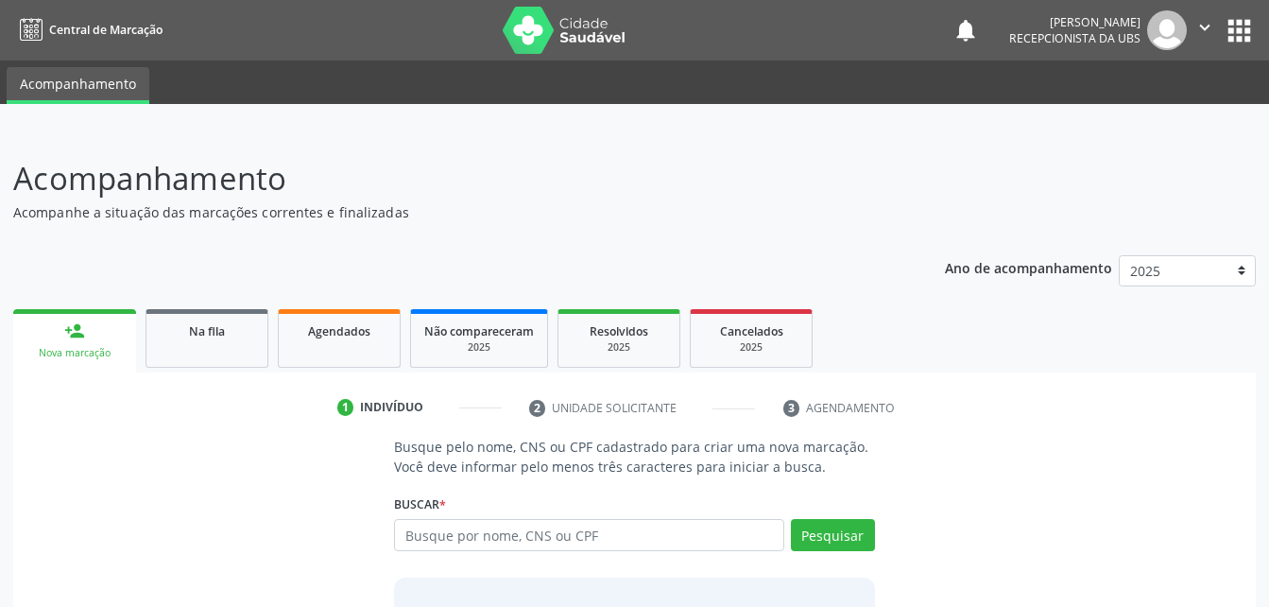
click at [633, 546] on input "text" at bounding box center [588, 535] width 389 height 32
click at [627, 538] on input "text" at bounding box center [588, 535] width 389 height 32
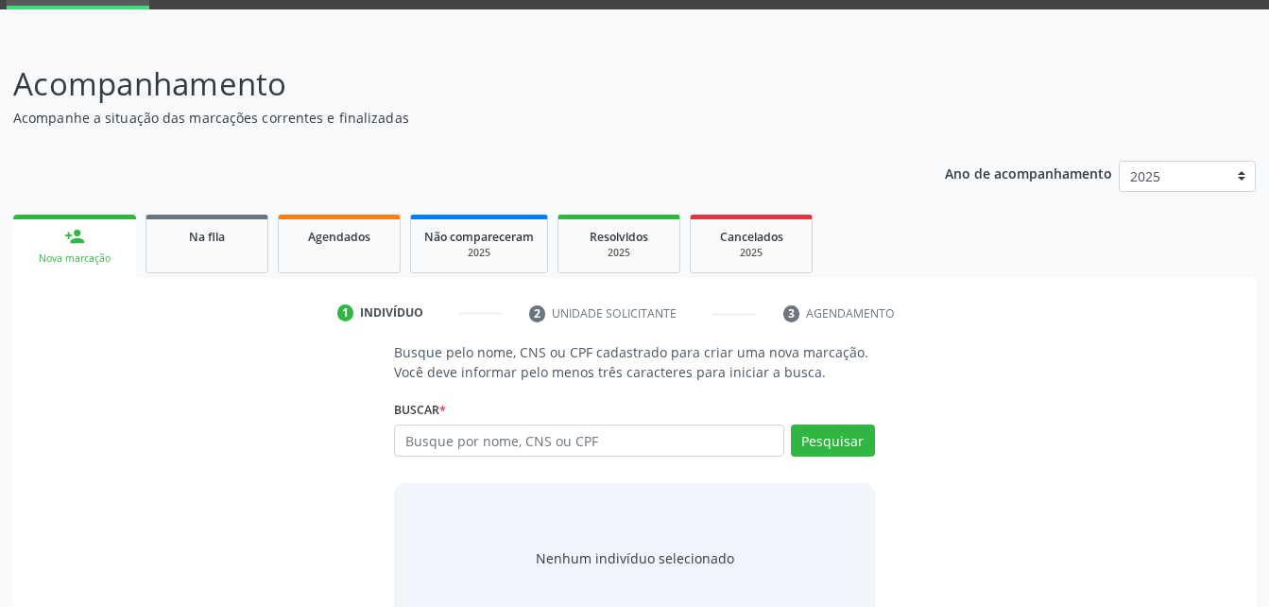
scroll to position [148, 0]
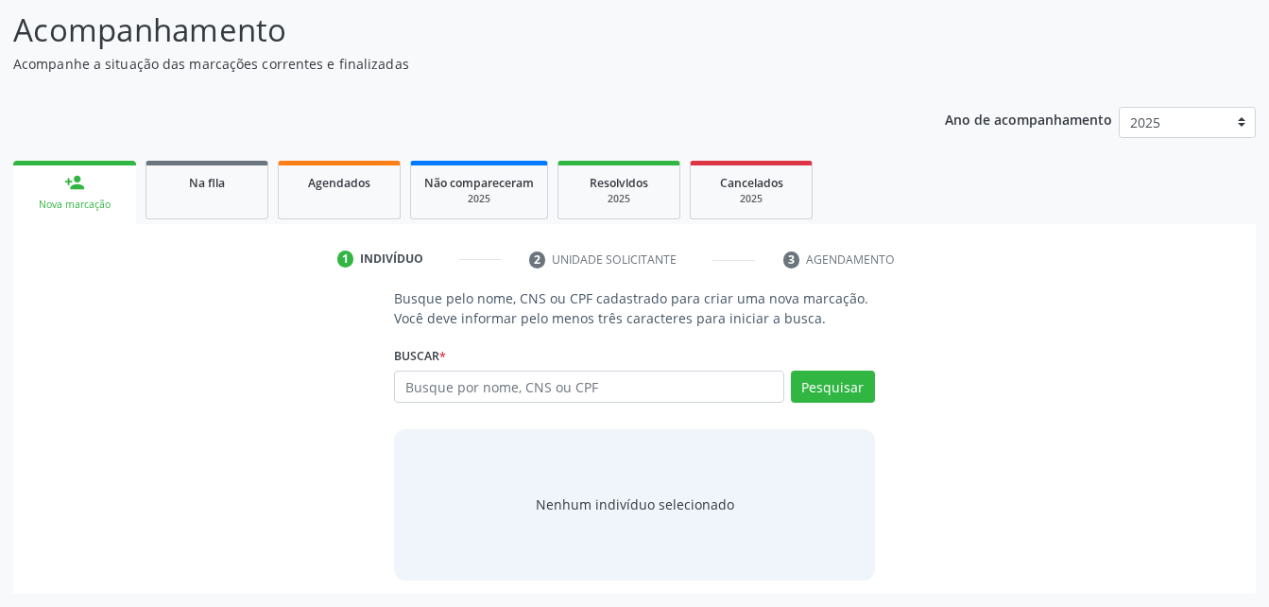
click at [456, 393] on input "text" at bounding box center [588, 386] width 389 height 32
type input "704 1071 0702 9971"
click at [819, 395] on button "Pesquisar" at bounding box center [833, 386] width 84 height 32
type input "704 1071 0702 9971"
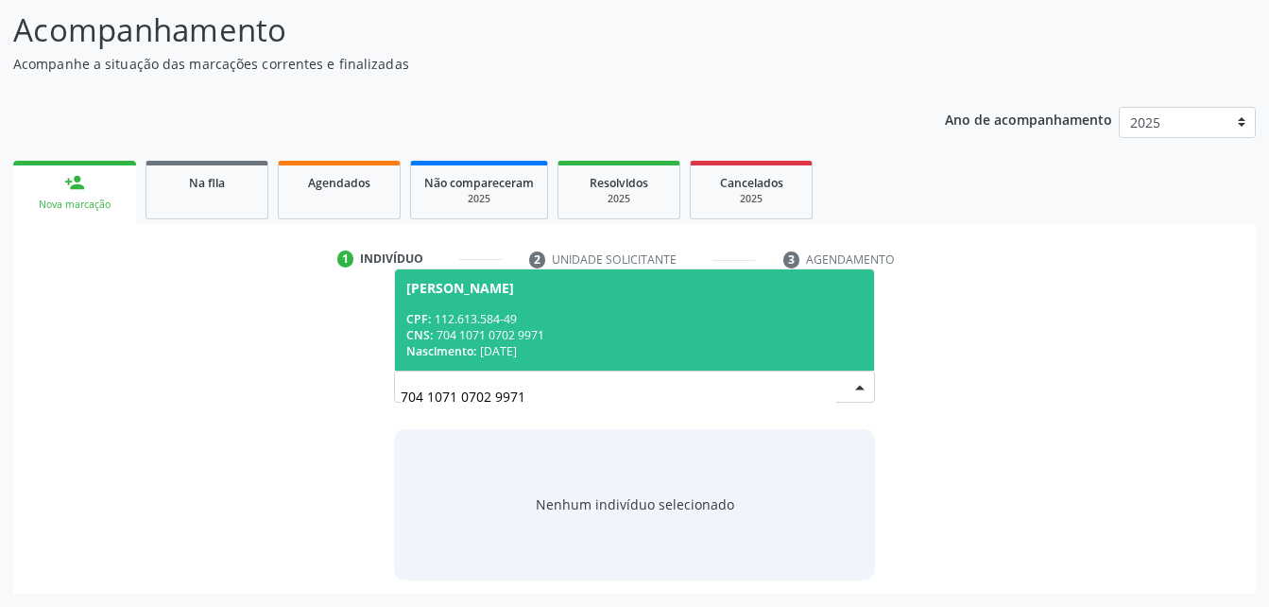
click at [691, 337] on div "CNS: 704 1071 0702 9971" at bounding box center [634, 335] width 456 height 16
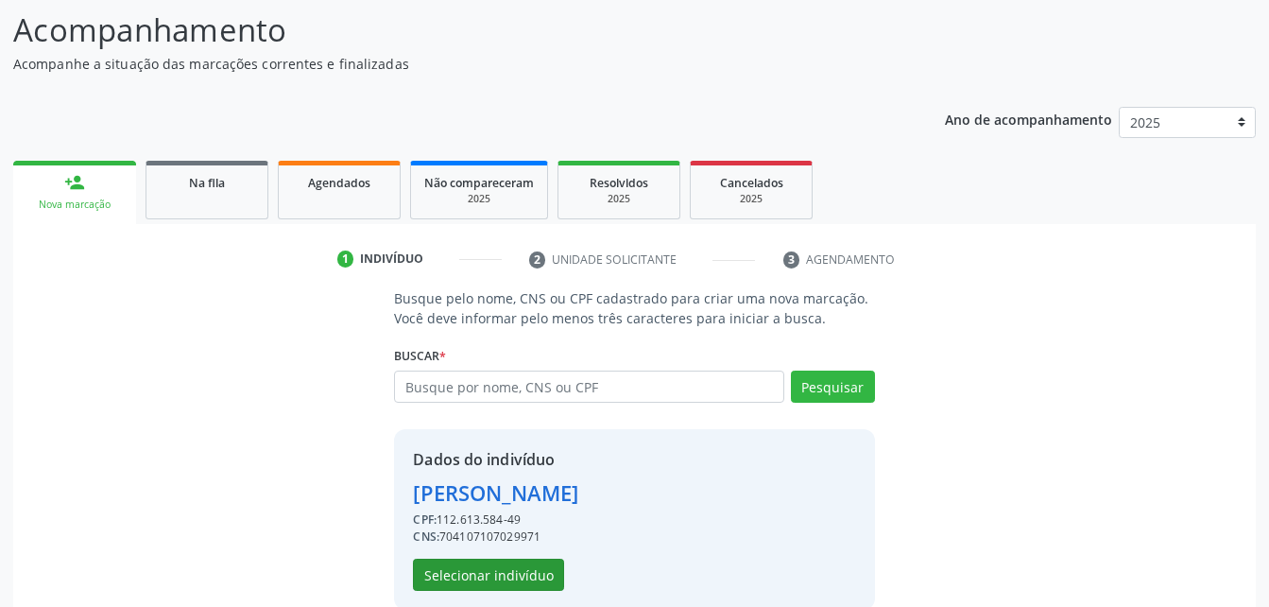
scroll to position [178, 0]
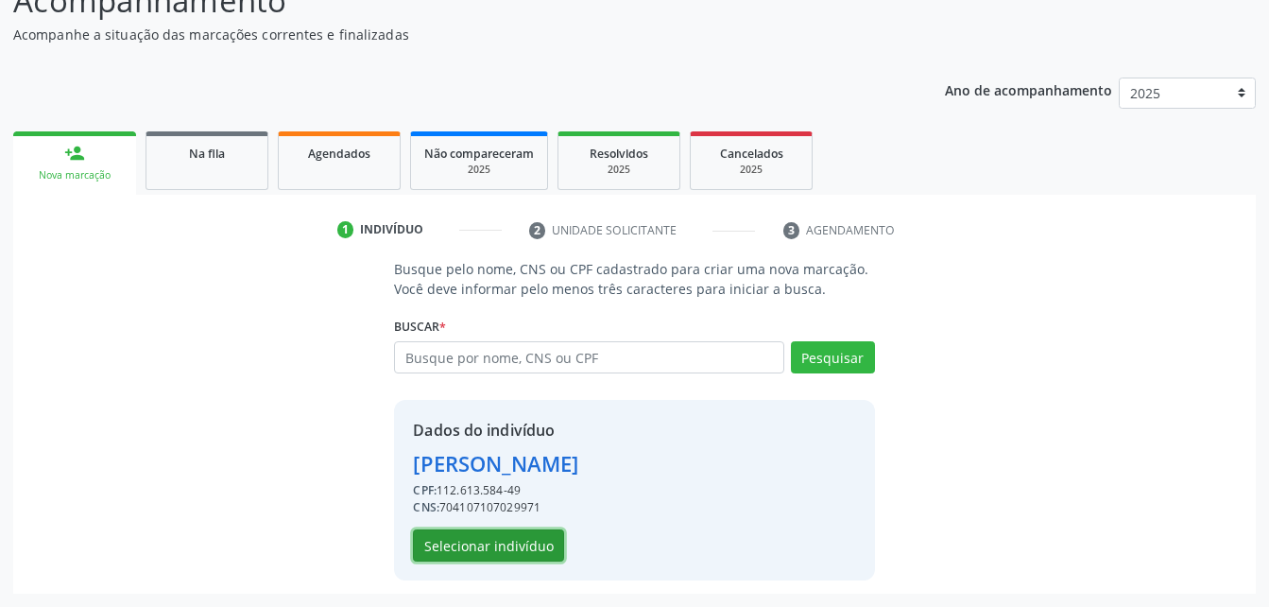
click at [510, 548] on button "Selecionar indivíduo" at bounding box center [488, 545] width 151 height 32
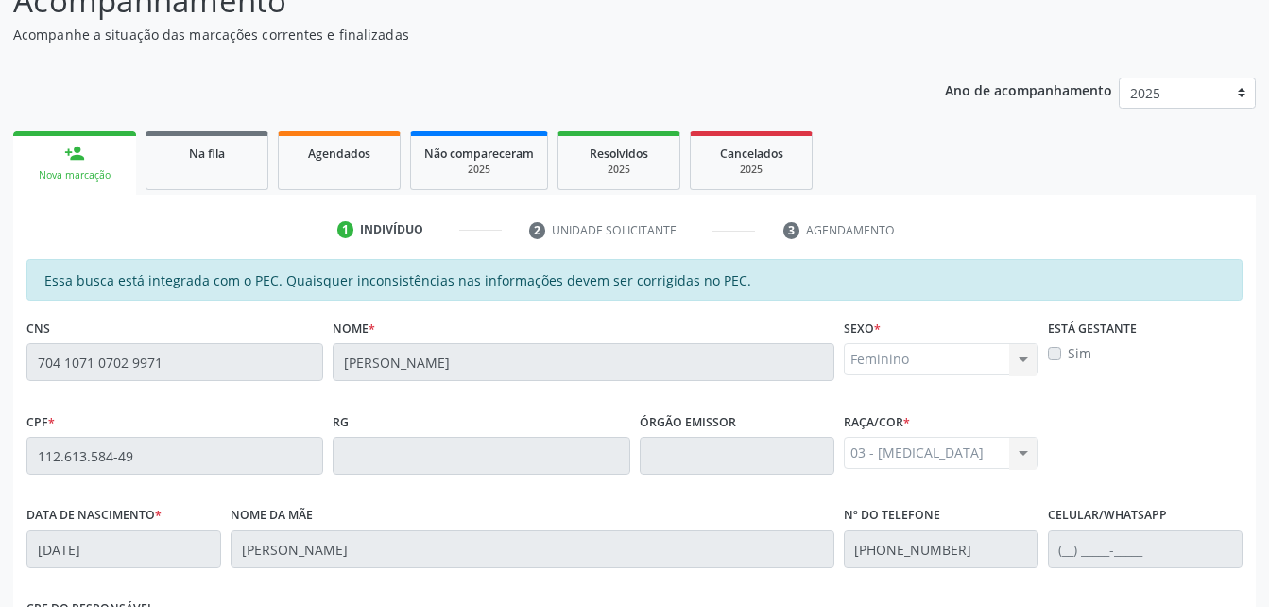
scroll to position [499, 0]
